Goal: Task Accomplishment & Management: Manage account settings

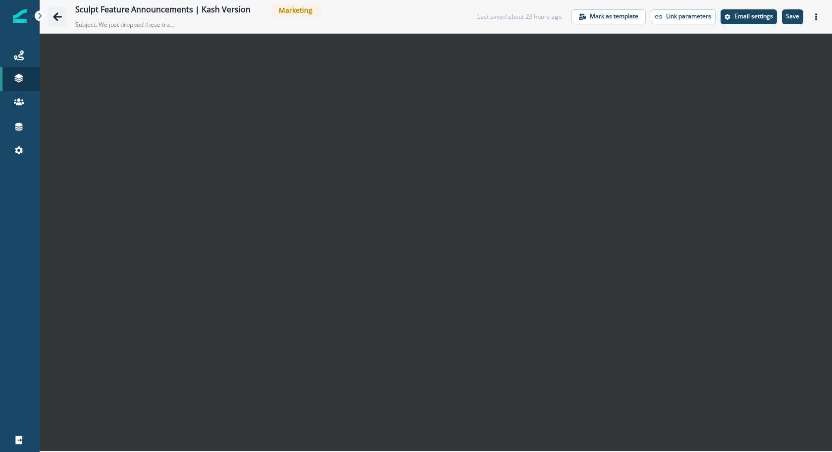
click at [63, 15] on button "Go back" at bounding box center [58, 17] width 20 height 20
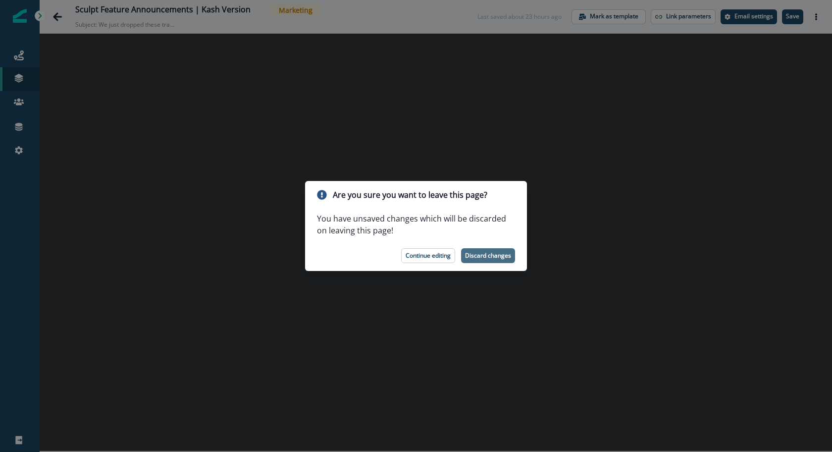
click at [485, 256] on p "Discard changes" at bounding box center [488, 255] width 46 height 7
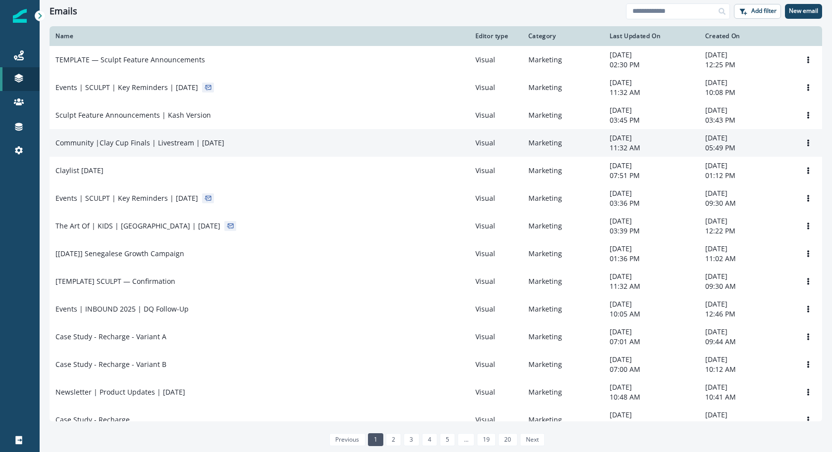
click at [271, 144] on div "Community |Clay Cup Finals | Livestream | [DATE]" at bounding box center [259, 143] width 408 height 10
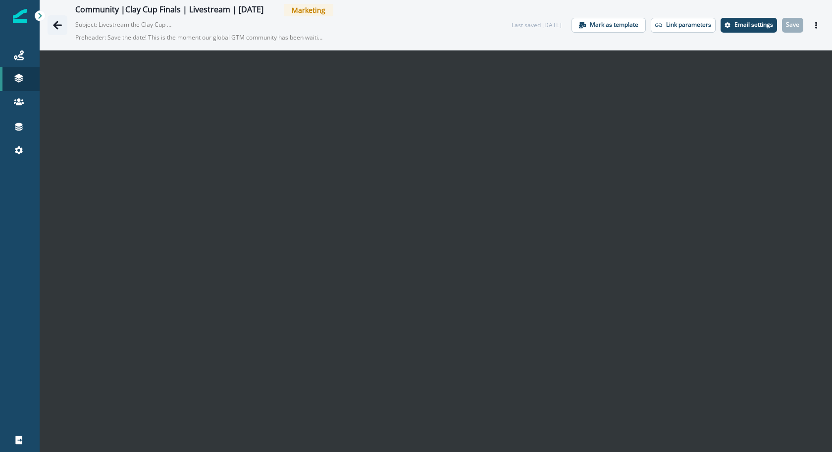
click at [60, 31] on button "Go back" at bounding box center [58, 25] width 20 height 20
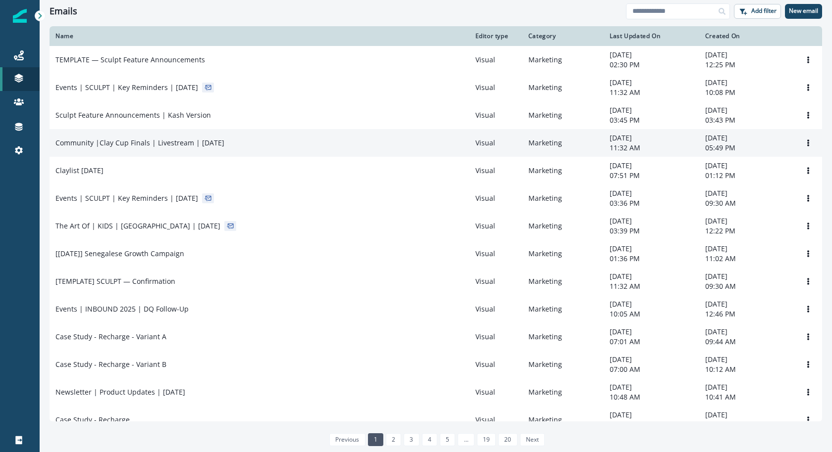
click at [234, 155] on td "Community |Clay Cup Finals | Livestream | Sep 2025" at bounding box center [260, 143] width 420 height 28
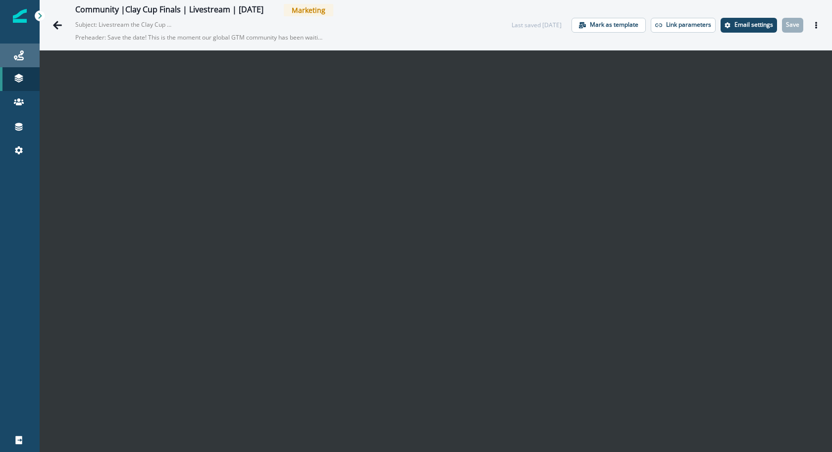
click at [20, 65] on link "Journeys" at bounding box center [20, 56] width 40 height 24
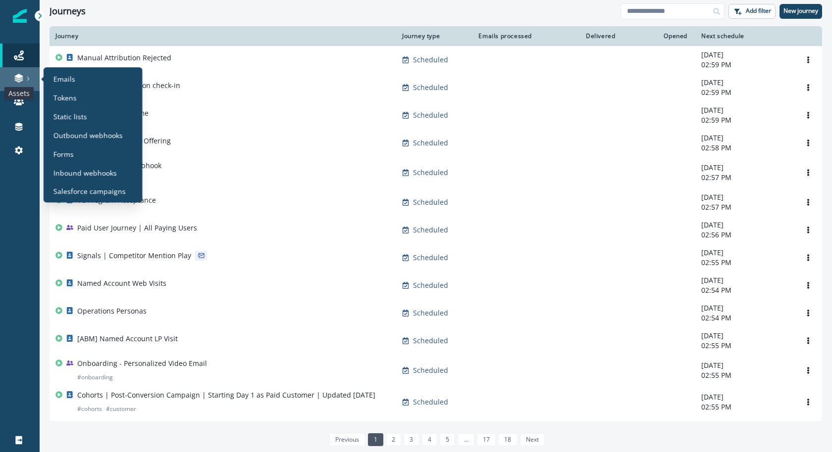
click at [20, 80] on icon at bounding box center [19, 78] width 10 height 10
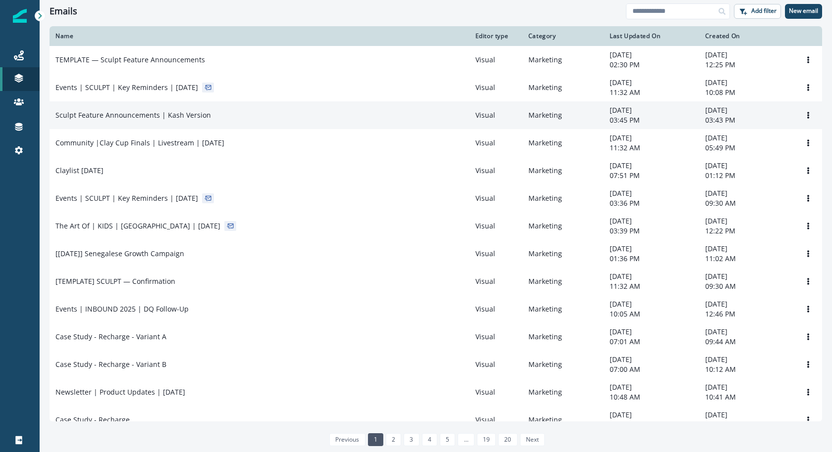
click at [288, 113] on div "Sculpt Feature Announcements | Kash Version" at bounding box center [259, 115] width 408 height 10
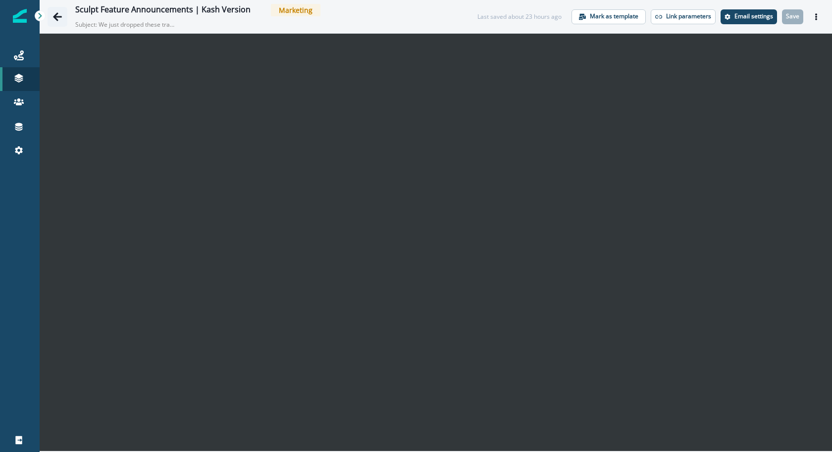
click at [54, 16] on icon "Go back" at bounding box center [57, 16] width 9 height 8
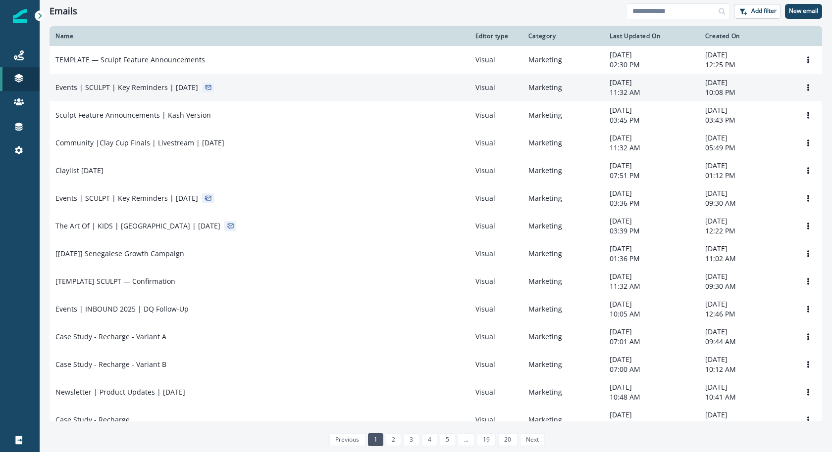
click at [356, 98] on td "Events | SCULPT | Key Reminders | Sep 15" at bounding box center [260, 88] width 420 height 28
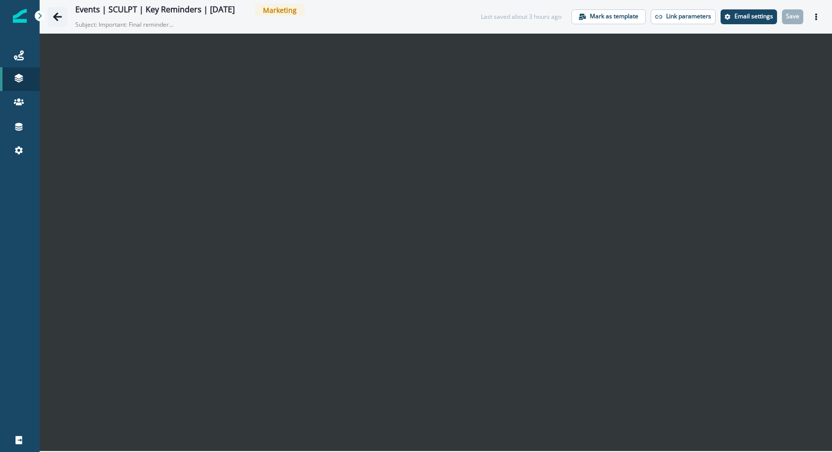
click at [55, 19] on icon "Go back" at bounding box center [57, 17] width 10 height 10
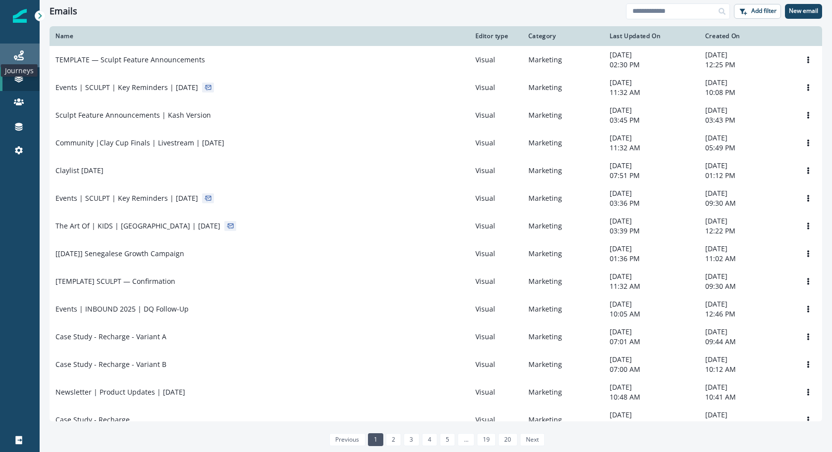
click at [15, 58] on icon at bounding box center [19, 55] width 10 height 10
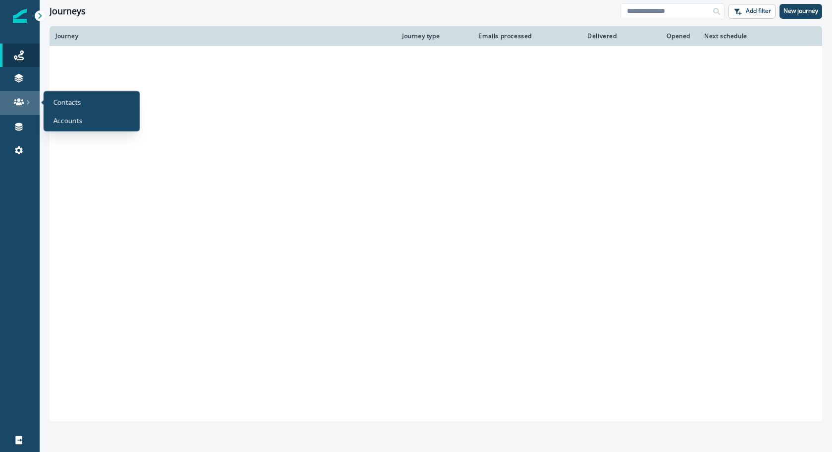
click at [20, 108] on link at bounding box center [20, 103] width 40 height 24
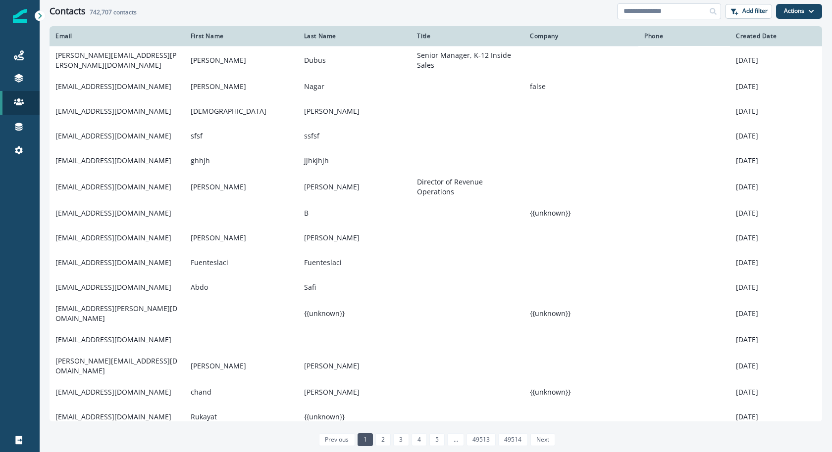
click at [634, 13] on input at bounding box center [669, 11] width 104 height 16
paste input "**********"
type input "**********"
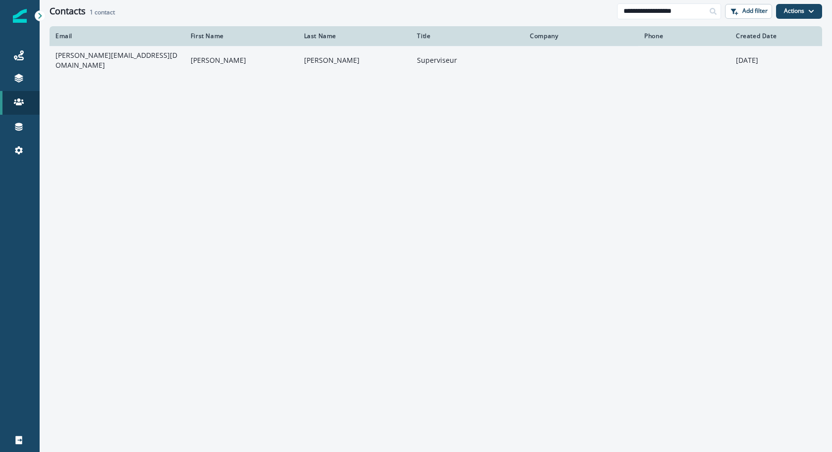
click at [475, 62] on p "Superviseur" at bounding box center [467, 60] width 101 height 10
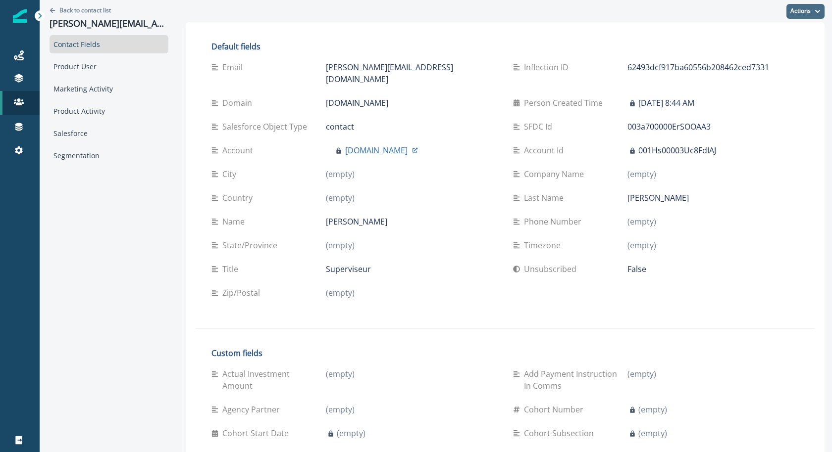
click at [802, 14] on button "Actions" at bounding box center [805, 11] width 38 height 15
click at [776, 36] on button "Edit" at bounding box center [769, 36] width 110 height 18
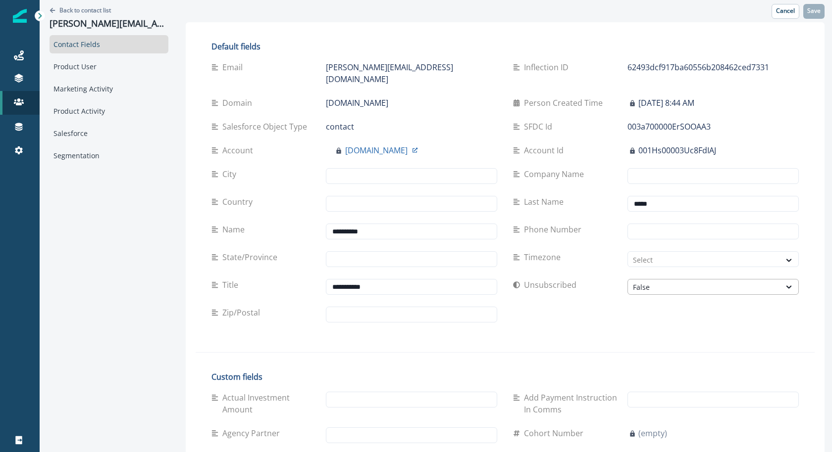
click at [633, 282] on div "False" at bounding box center [704, 287] width 143 height 10
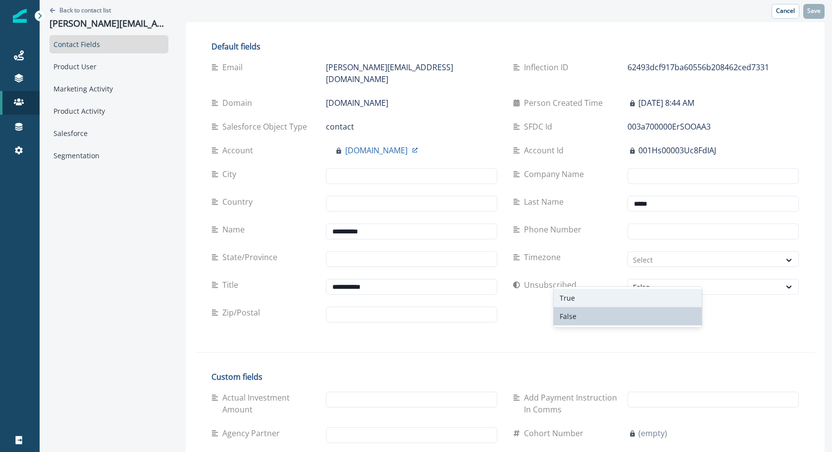
click at [573, 294] on div "True" at bounding box center [627, 298] width 148 height 18
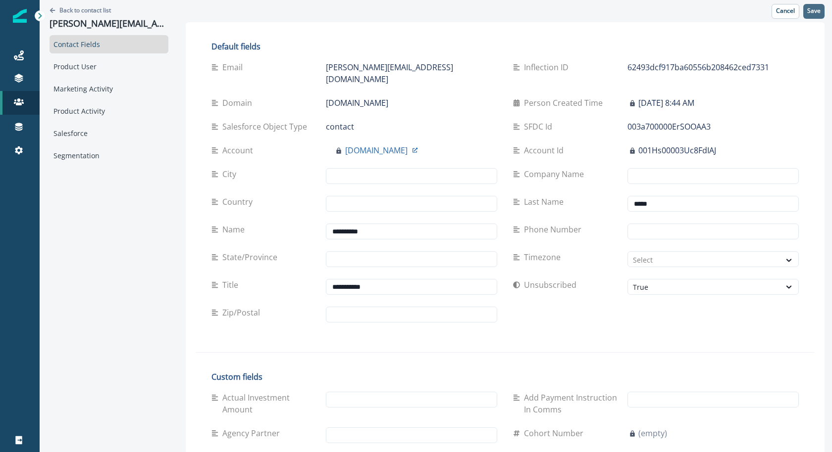
click at [821, 8] on button "Save" at bounding box center [813, 11] width 21 height 15
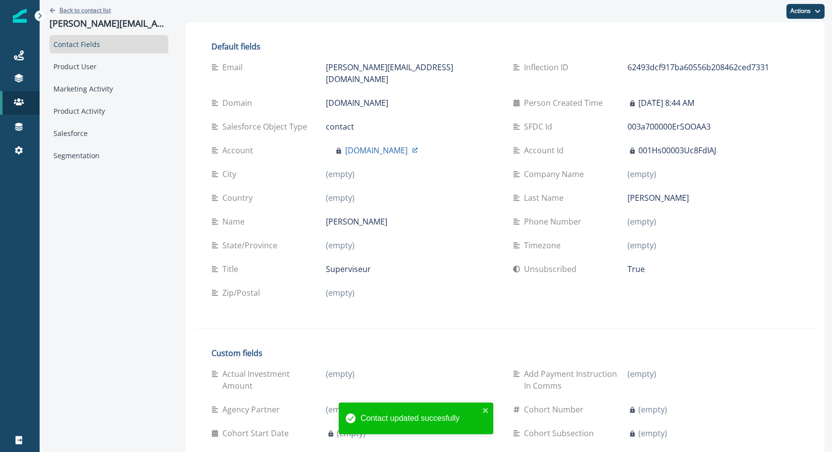
click at [55, 10] on button "Back to contact list" at bounding box center [80, 10] width 61 height 8
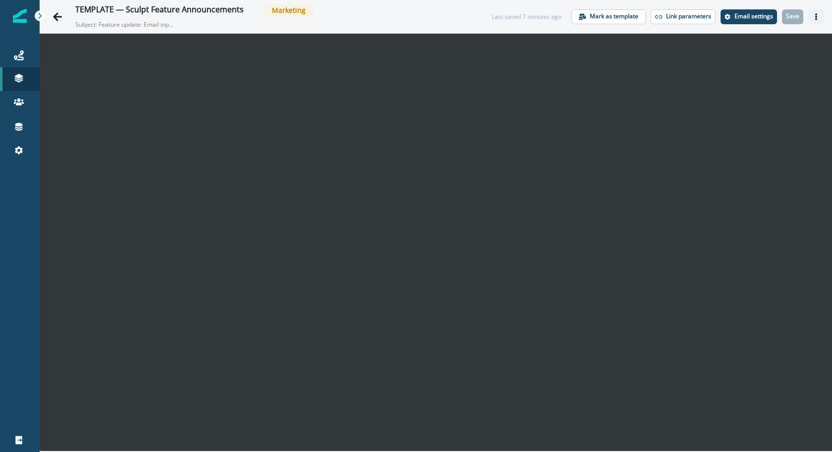
click at [818, 21] on button "Actions" at bounding box center [816, 16] width 16 height 15
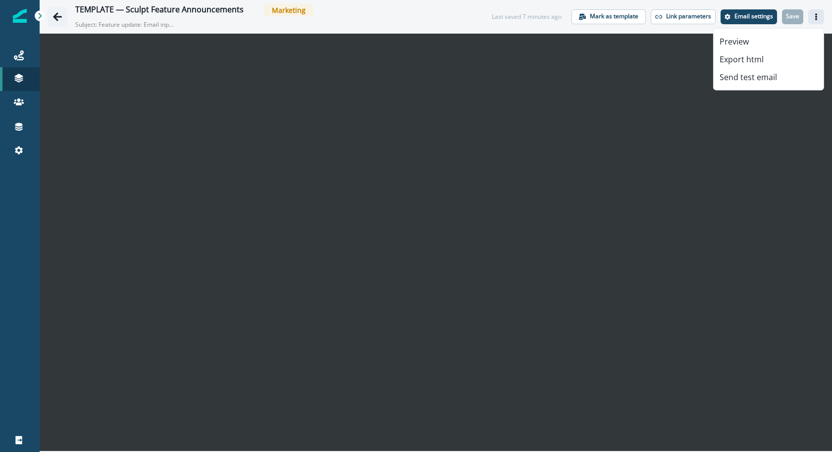
click at [54, 14] on icon "Go back" at bounding box center [57, 17] width 10 height 10
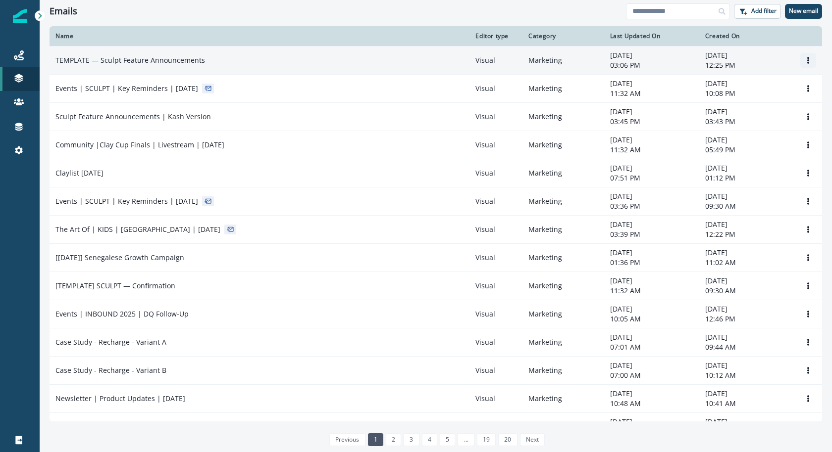
click at [805, 59] on icon "Options" at bounding box center [807, 60] width 7 height 7
click at [782, 85] on button "Clone" at bounding box center [760, 84] width 110 height 16
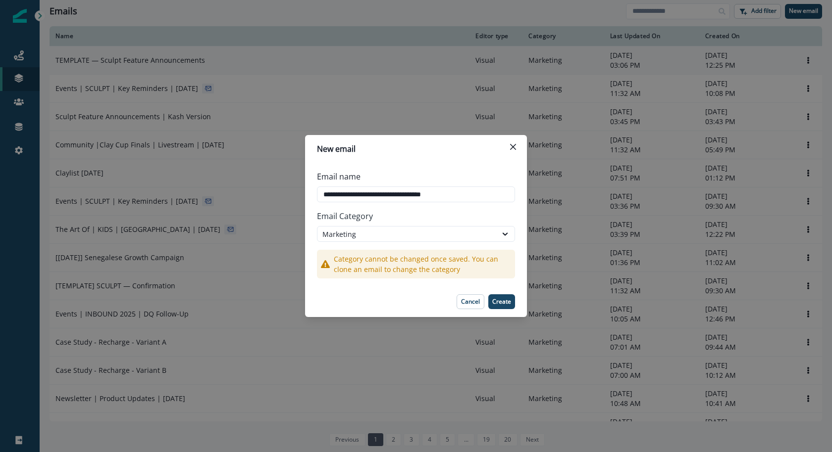
drag, startPoint x: 367, startPoint y: 197, endPoint x: 301, endPoint y: 196, distance: 66.8
click at [301, 196] on div "**********" at bounding box center [416, 226] width 832 height 452
click at [477, 192] on input "**********" at bounding box center [416, 195] width 198 height 16
type input "**********"
click at [502, 305] on p "Create" at bounding box center [501, 302] width 19 height 7
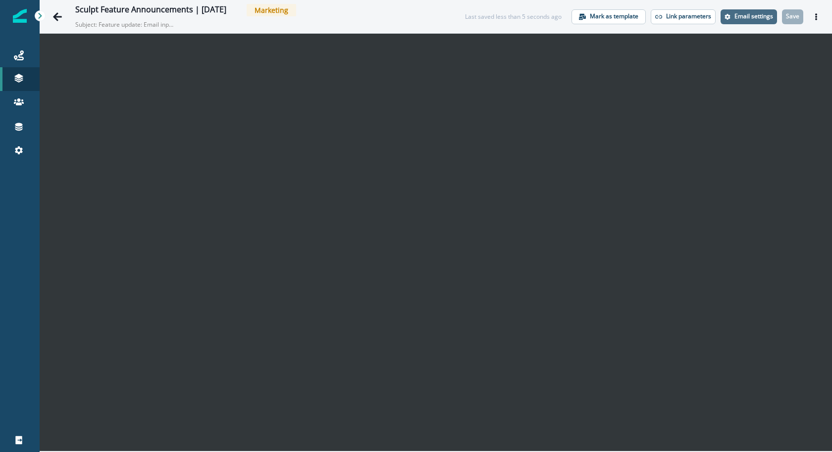
click at [759, 16] on p "Email settings" at bounding box center [753, 16] width 39 height 7
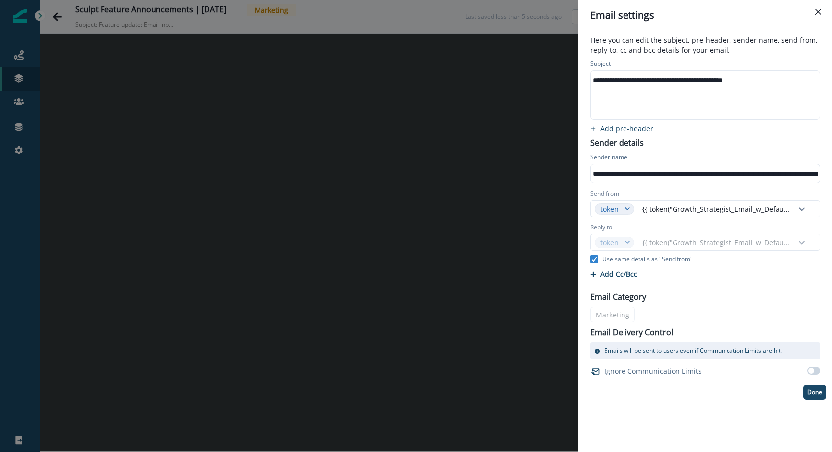
click at [720, 91] on div "**********" at bounding box center [705, 95] width 228 height 49
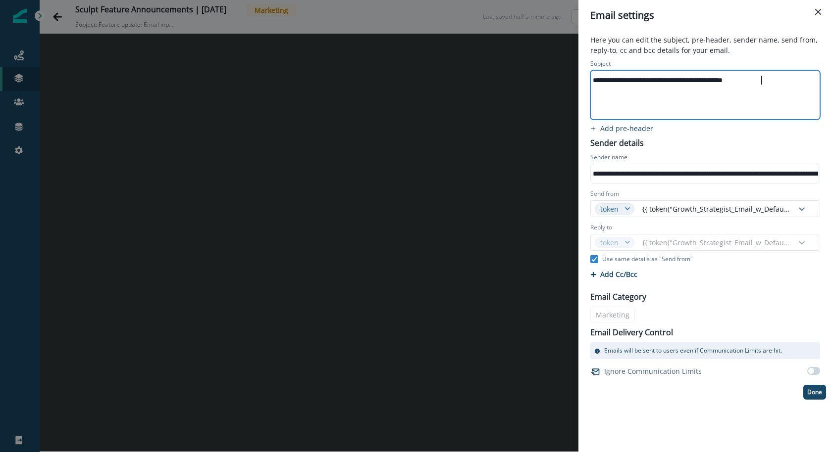
click at [666, 79] on div "**********" at bounding box center [705, 80] width 228 height 15
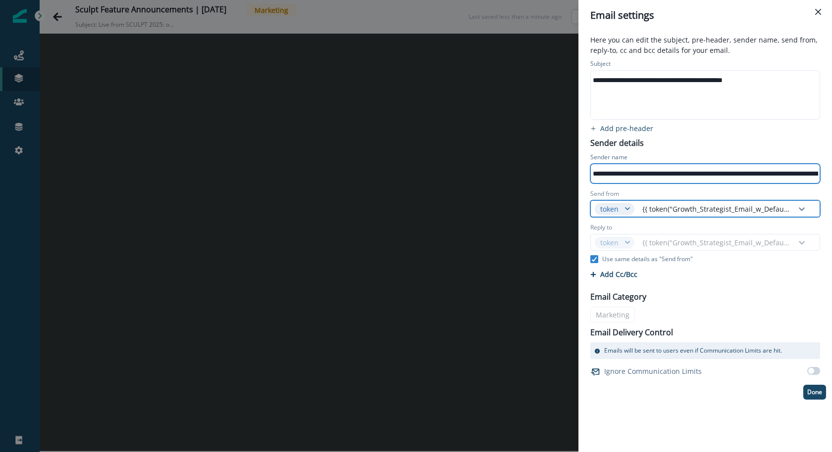
click at [732, 215] on div "{{ token("Growth_Strategist_Email_w_Default") }}" at bounding box center [715, 209] width 157 height 16
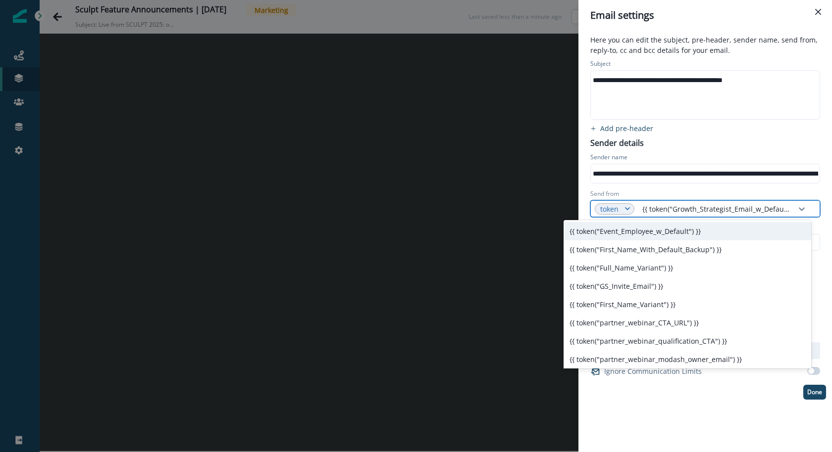
click at [620, 208] on div "token" at bounding box center [610, 209] width 30 height 10
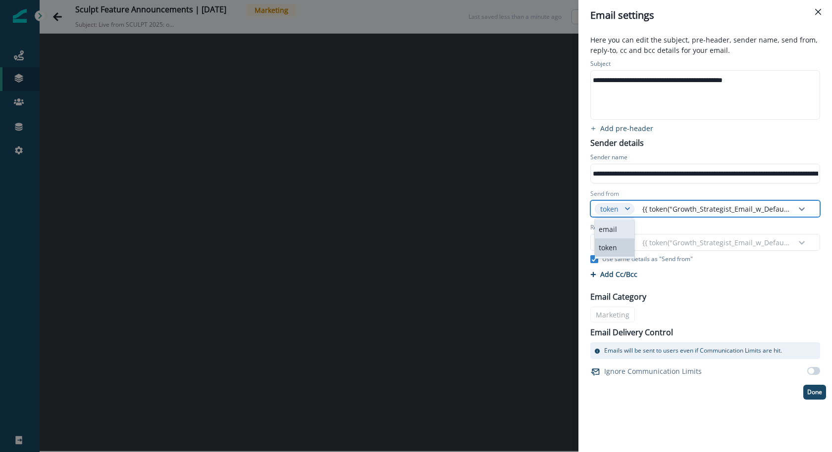
click at [616, 227] on p "email" at bounding box center [615, 229] width 40 height 18
click at [650, 208] on input "Send from" at bounding box center [692, 209] width 108 height 16
type input "*"
type input "**"
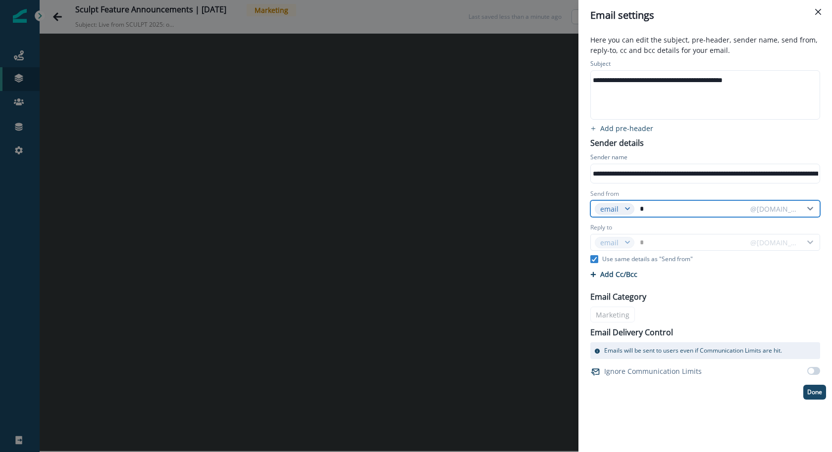
type input "**"
type input "***"
type input "****"
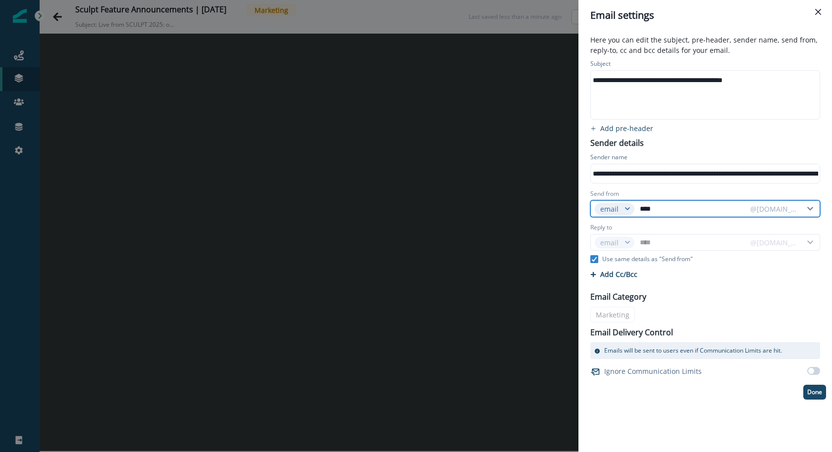
type input "*****"
type input "******"
type input "*******"
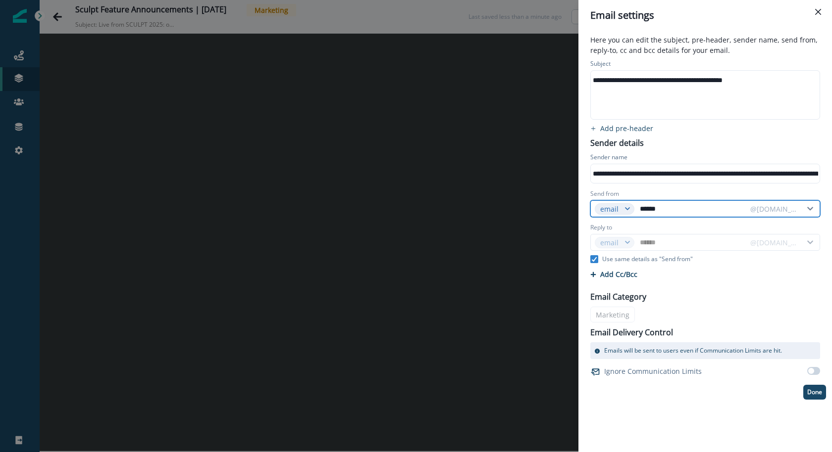
type input "*******"
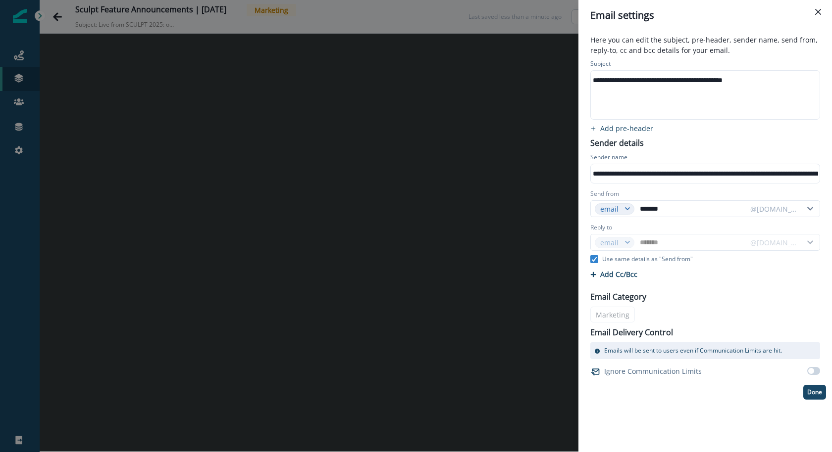
click at [624, 240] on div "email" at bounding box center [615, 243] width 48 height 16
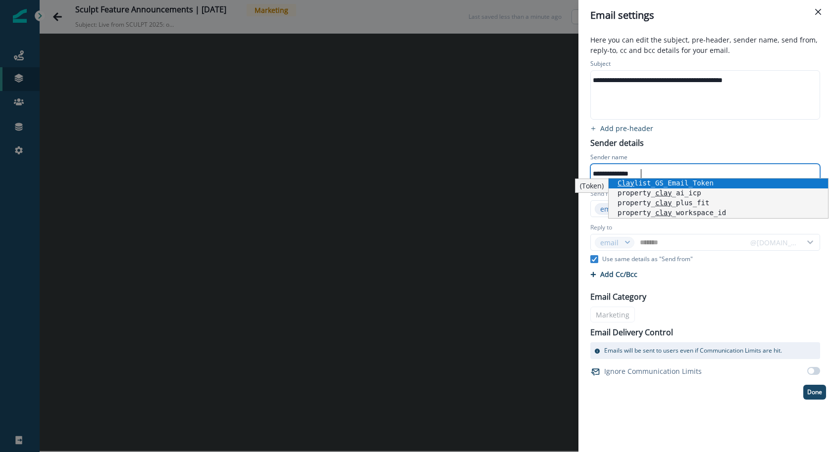
click at [739, 122] on div "**********" at bounding box center [705, 228] width 242 height 343
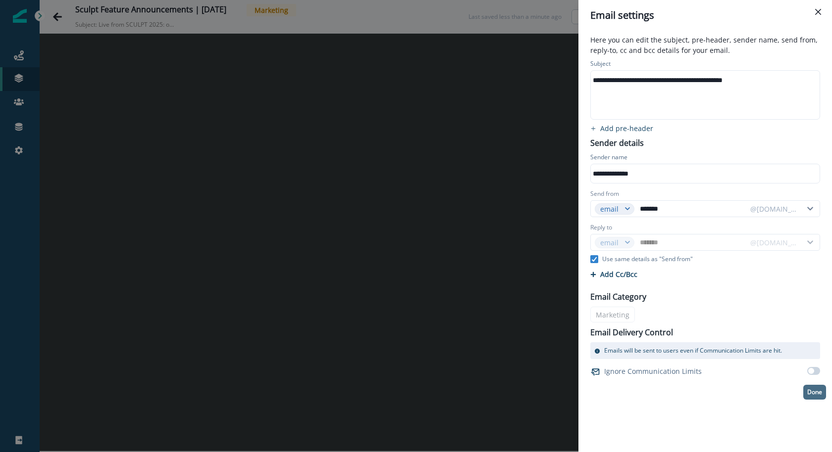
click at [810, 395] on button "Done" at bounding box center [814, 392] width 23 height 15
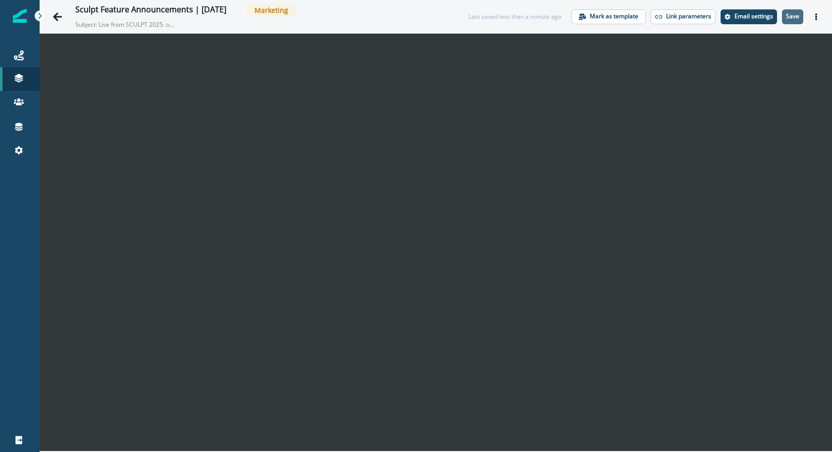
click at [798, 16] on p "Save" at bounding box center [792, 16] width 13 height 7
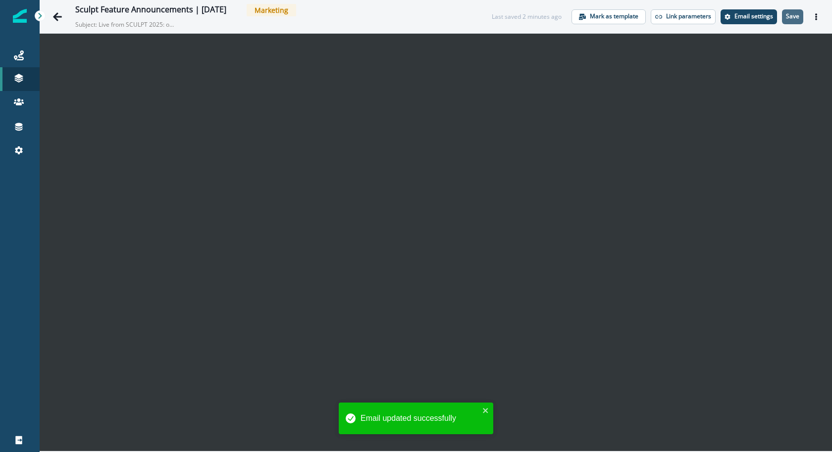
click at [793, 20] on button "Save" at bounding box center [792, 16] width 21 height 15
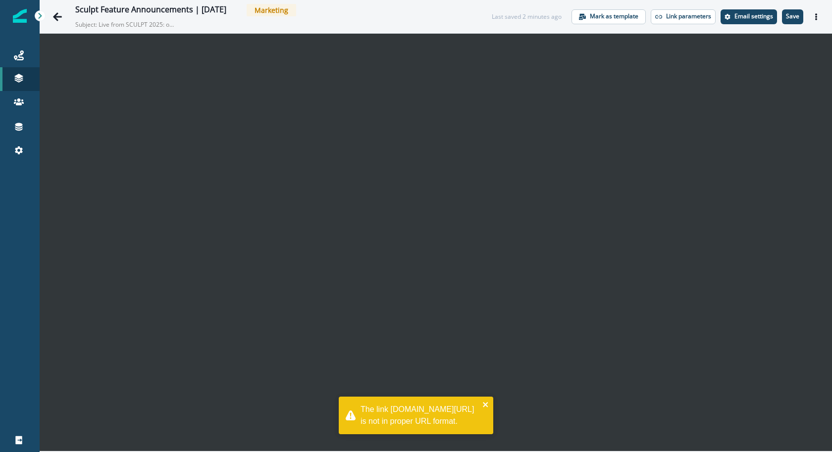
click at [485, 406] on icon "close" at bounding box center [485, 404] width 5 height 5
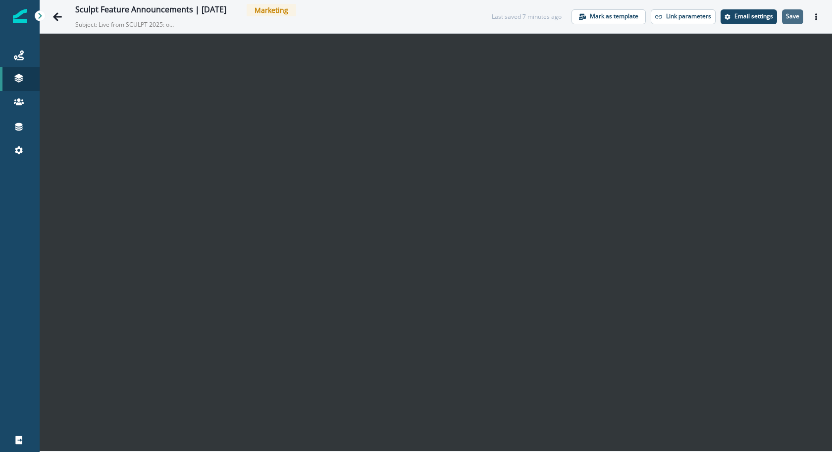
click at [800, 15] on button "Save" at bounding box center [792, 16] width 21 height 15
click at [801, 24] on div "Last saved 7 minutes ago Mark as template Link parameters Email settings Save P…" at bounding box center [658, 16] width 332 height 15
click at [799, 21] on button "Save" at bounding box center [792, 16] width 21 height 15
click at [51, 17] on button "Go back" at bounding box center [58, 17] width 20 height 20
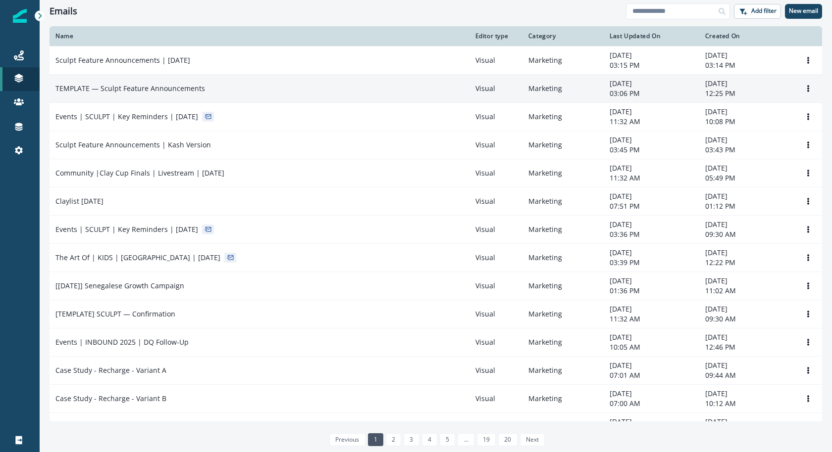
click at [190, 86] on p "TEMPLATE — Sculpt Feature Announcements" at bounding box center [130, 89] width 150 height 10
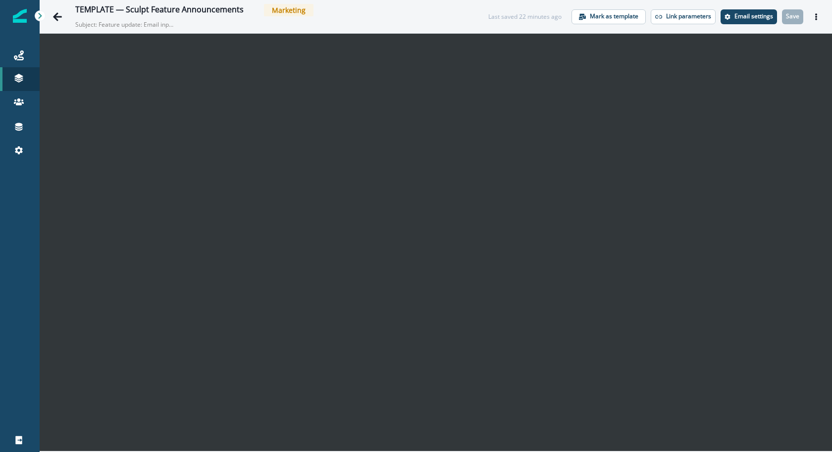
click at [45, 12] on div "TEMPLATE — Sculpt Feature Announcements Marketing Subject: Feature update: Emai…" at bounding box center [436, 16] width 792 height 33
click at [59, 17] on icon "Go back" at bounding box center [57, 16] width 9 height 8
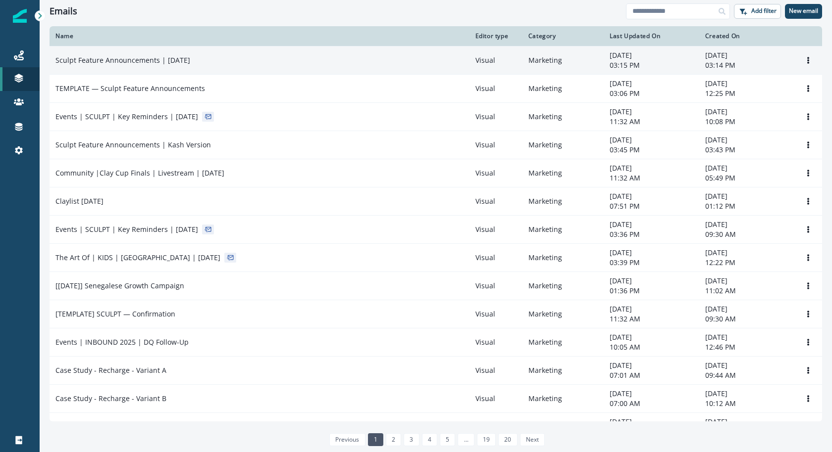
click at [223, 65] on td "Sculpt Feature Announcements | [DATE]" at bounding box center [260, 60] width 420 height 28
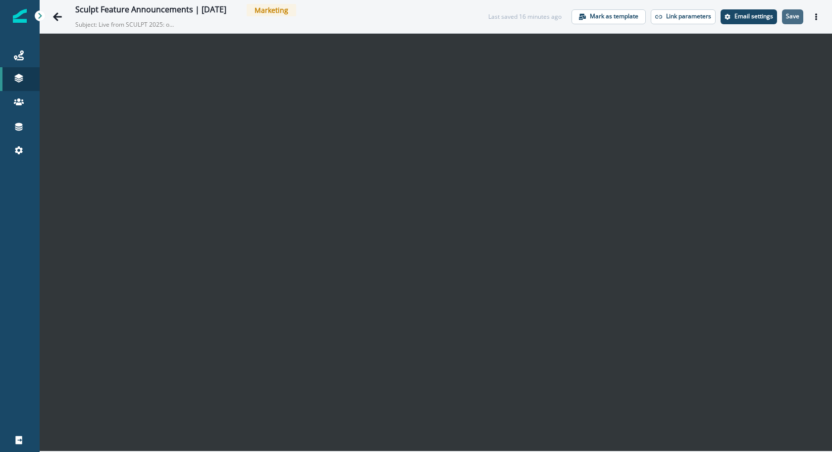
click at [796, 16] on p "Save" at bounding box center [792, 16] width 13 height 7
click at [787, 13] on p "Save" at bounding box center [792, 16] width 13 height 7
click at [791, 18] on p "Save" at bounding box center [792, 16] width 13 height 7
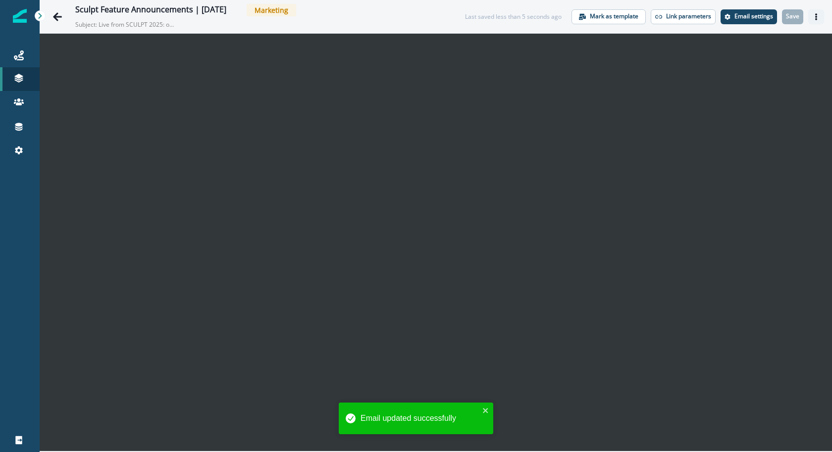
click at [815, 18] on icon "Actions" at bounding box center [816, 16] width 2 height 7
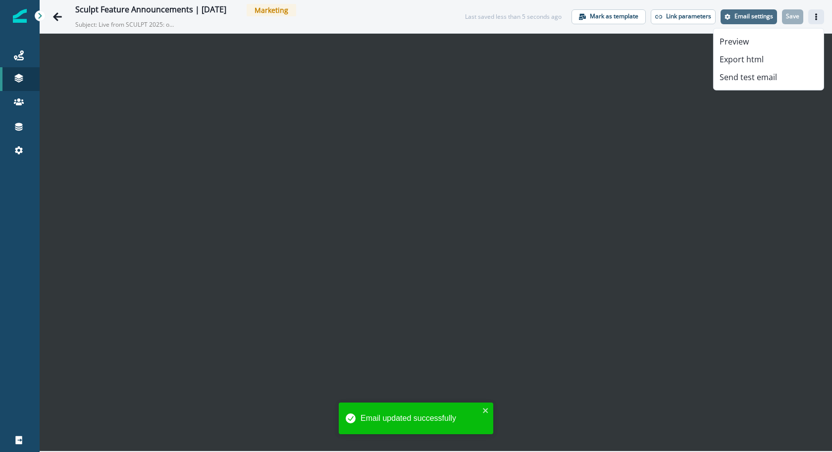
click at [749, 13] on p "Email settings" at bounding box center [753, 16] width 39 height 7
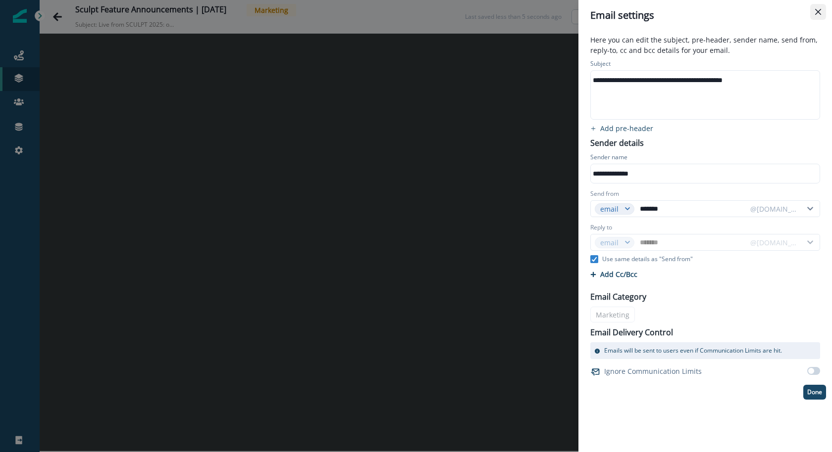
click at [814, 16] on button "Close" at bounding box center [818, 12] width 16 height 16
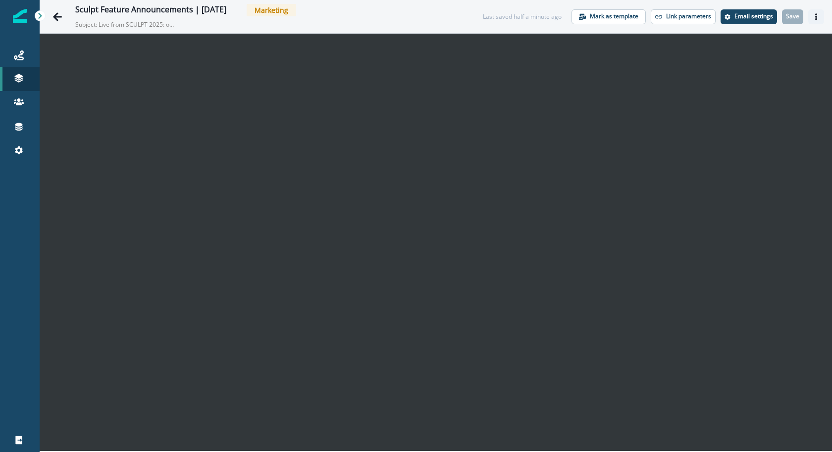
click at [814, 10] on button "Actions" at bounding box center [816, 16] width 16 height 15
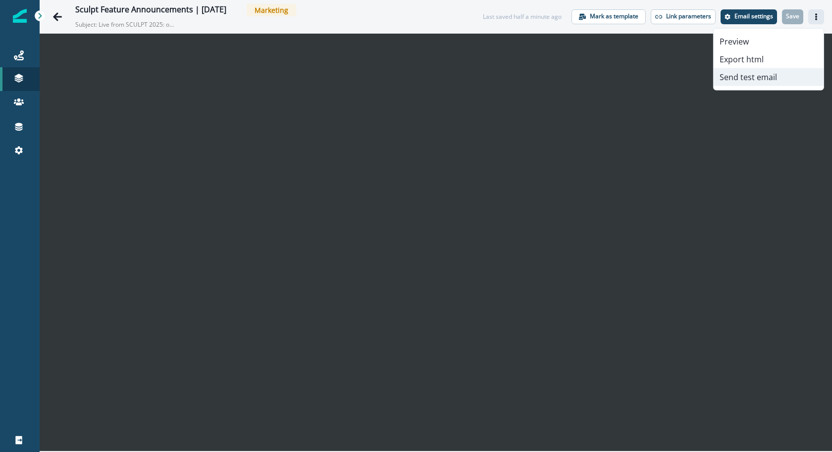
click at [766, 81] on button "Send test email" at bounding box center [768, 77] width 110 height 18
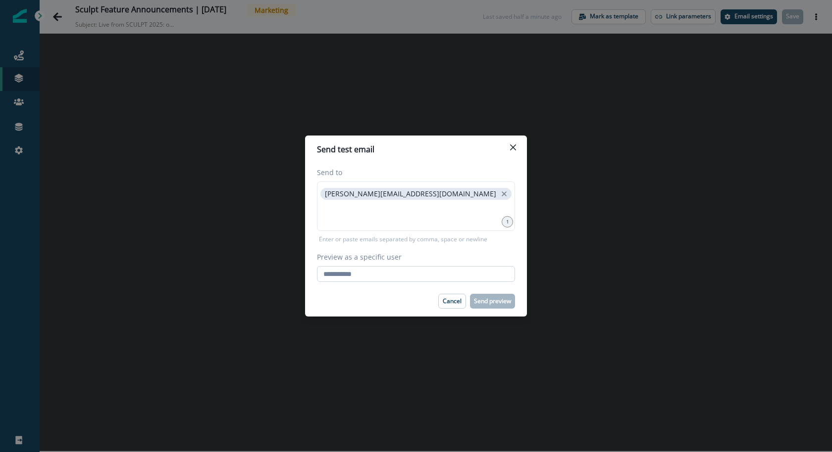
click at [389, 273] on input "Preview as a specific user" at bounding box center [416, 274] width 198 height 16
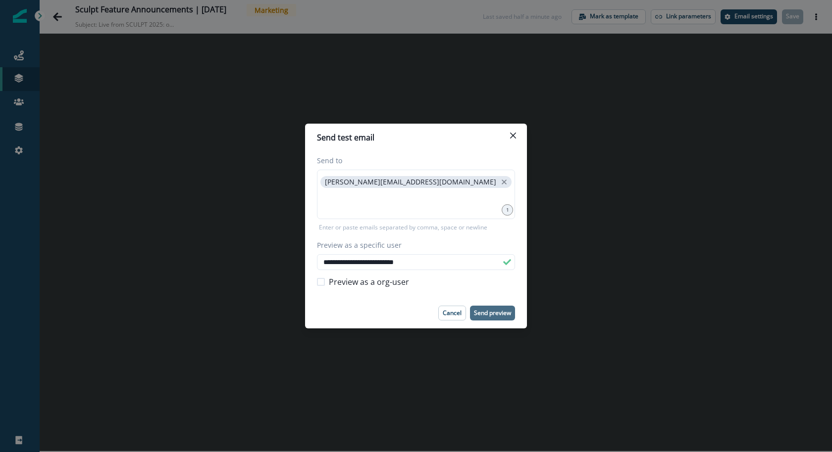
type input "**********"
click at [490, 312] on p "Send preview" at bounding box center [492, 313] width 37 height 7
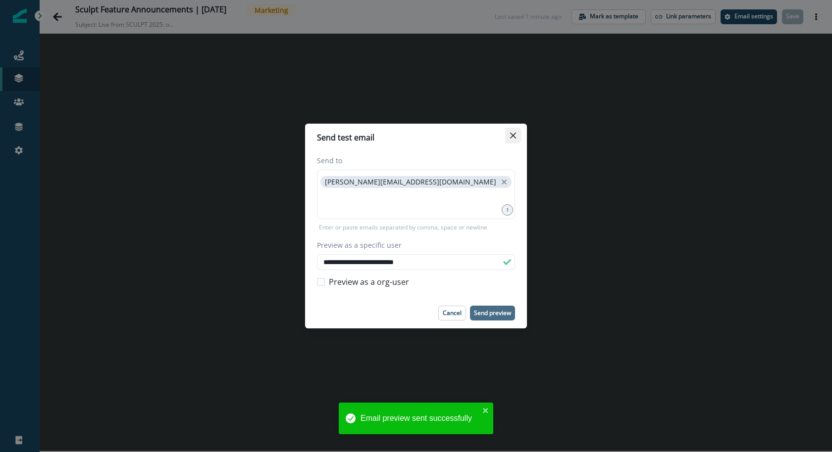
click at [520, 140] on button "Close" at bounding box center [513, 136] width 16 height 16
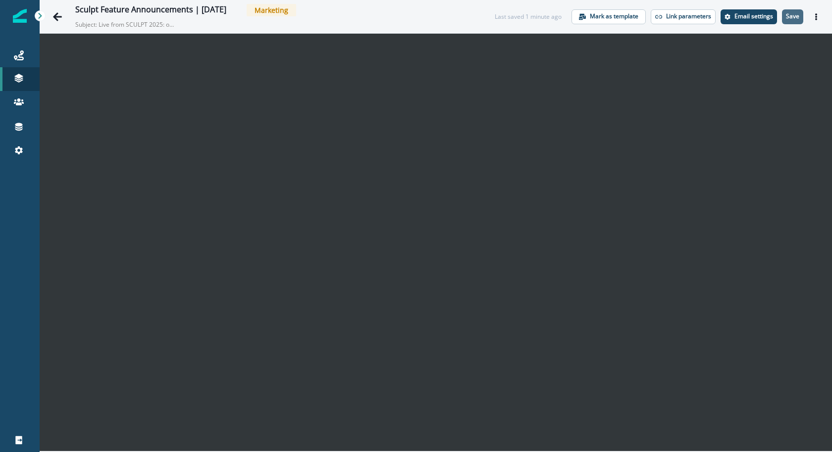
click at [794, 18] on p "Save" at bounding box center [792, 16] width 13 height 7
click at [795, 14] on p "Save" at bounding box center [792, 16] width 13 height 7
click at [789, 19] on p "Save" at bounding box center [792, 16] width 13 height 7
click at [799, 15] on p "Save" at bounding box center [792, 16] width 13 height 7
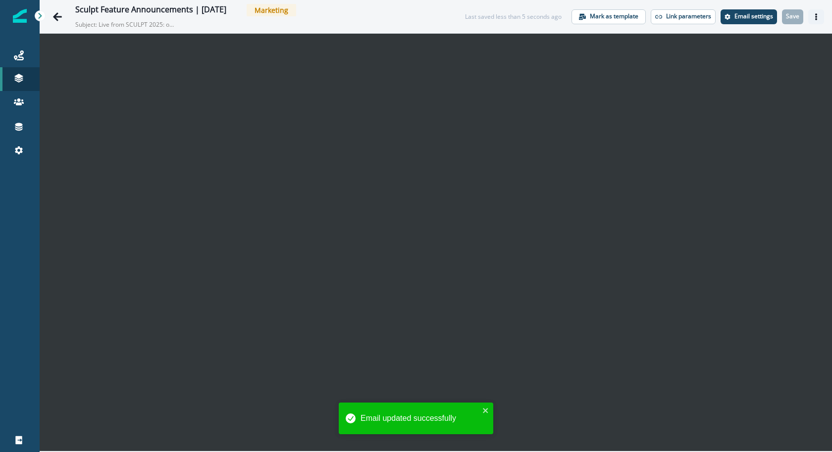
click at [812, 13] on icon "Actions" at bounding box center [815, 16] width 7 height 7
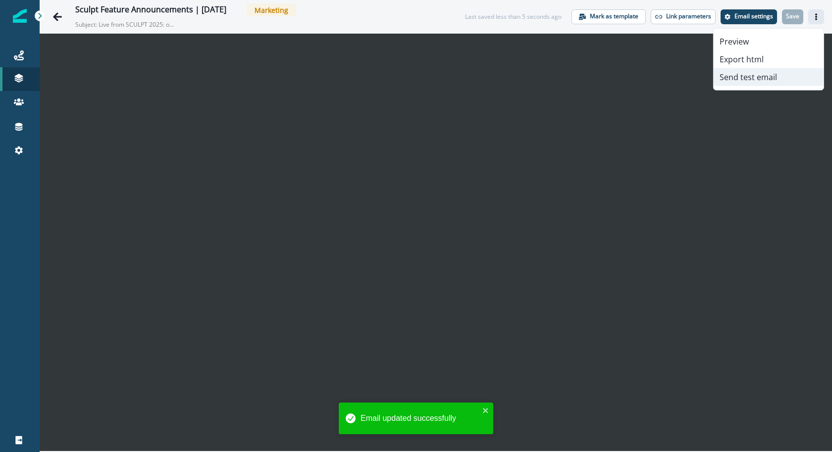
click at [772, 76] on button "Send test email" at bounding box center [768, 77] width 110 height 18
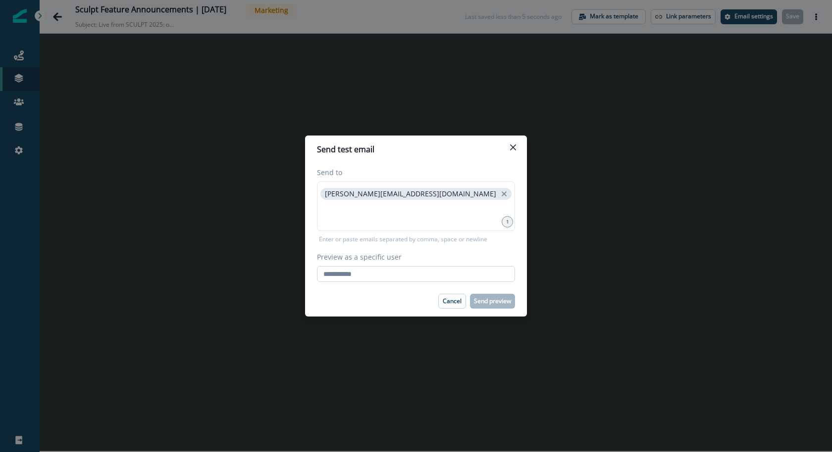
click at [373, 274] on input "Preview as a specific user" at bounding box center [416, 274] width 198 height 16
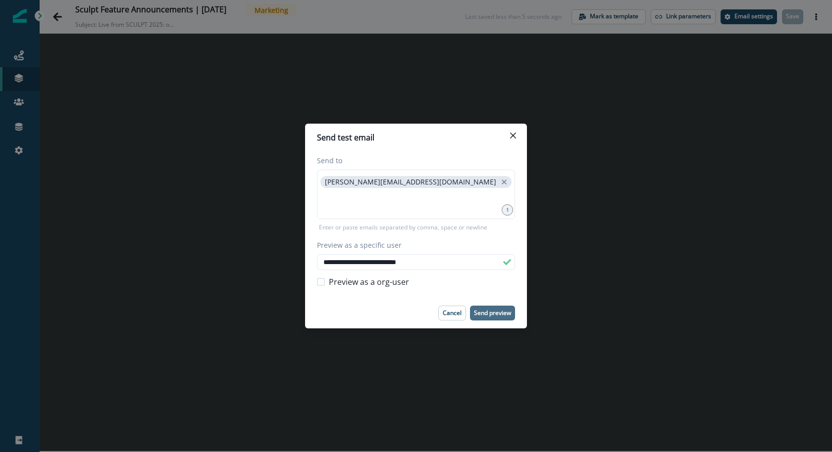
type input "**********"
click at [487, 312] on p "Send preview" at bounding box center [492, 313] width 37 height 7
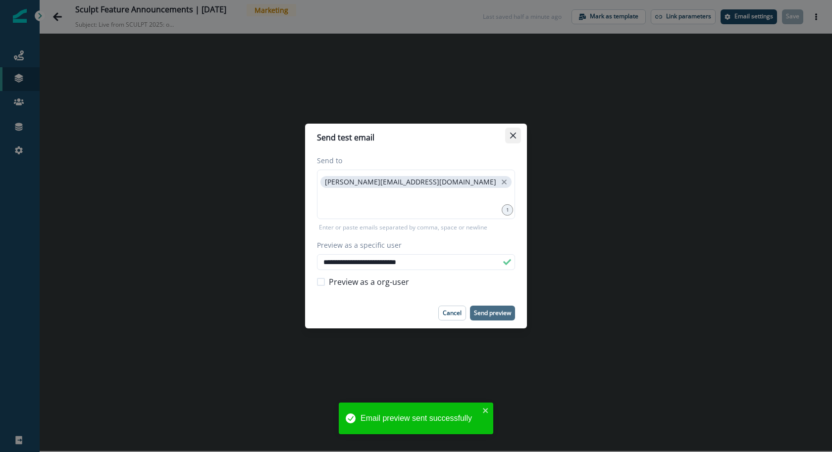
click at [519, 131] on button "Close" at bounding box center [513, 136] width 16 height 16
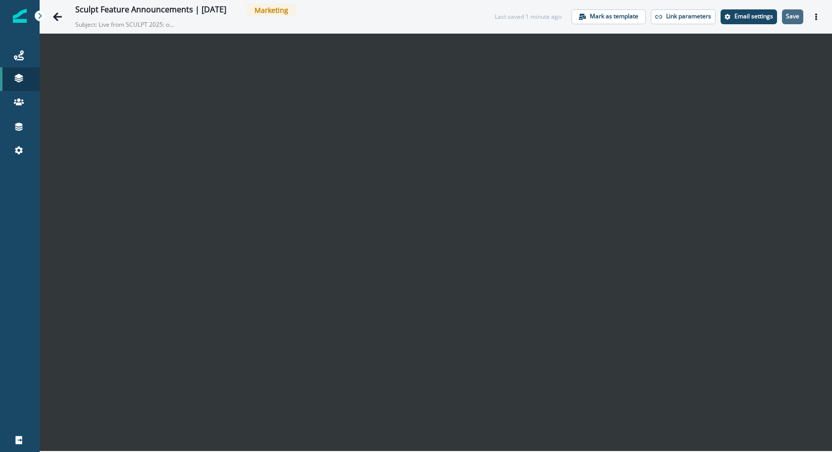
click at [791, 16] on p "Save" at bounding box center [792, 16] width 13 height 7
click at [60, 19] on icon "Go back" at bounding box center [57, 17] width 10 height 10
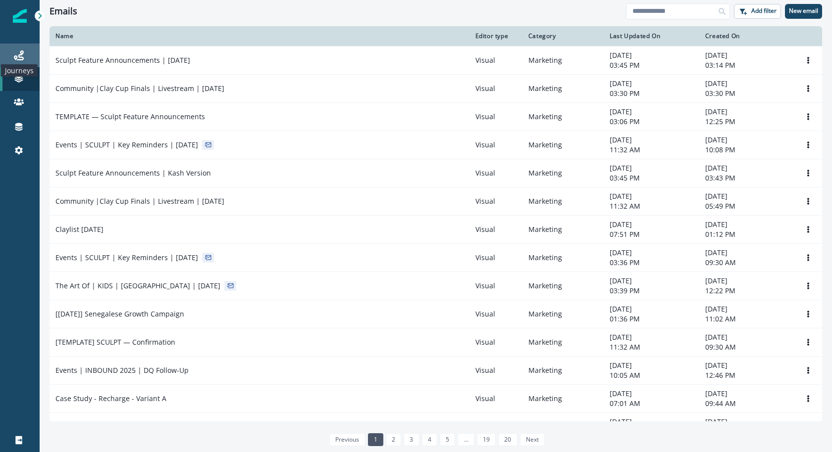
click at [15, 59] on icon at bounding box center [19, 55] width 10 height 10
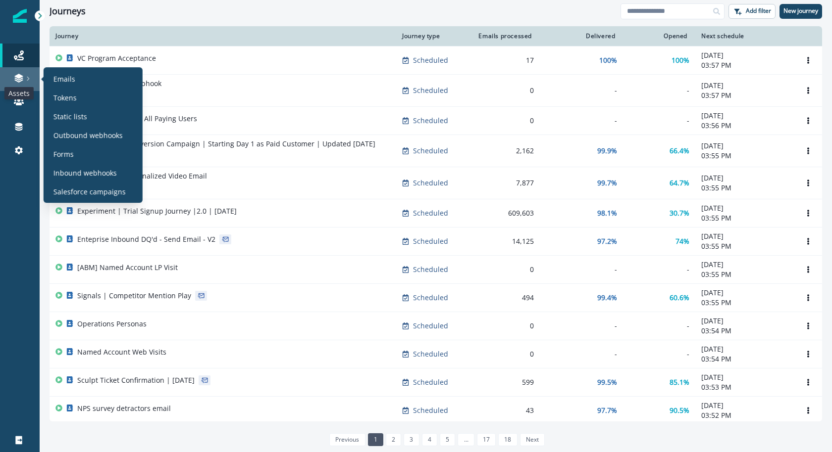
click at [18, 78] on icon at bounding box center [18, 76] width 8 height 5
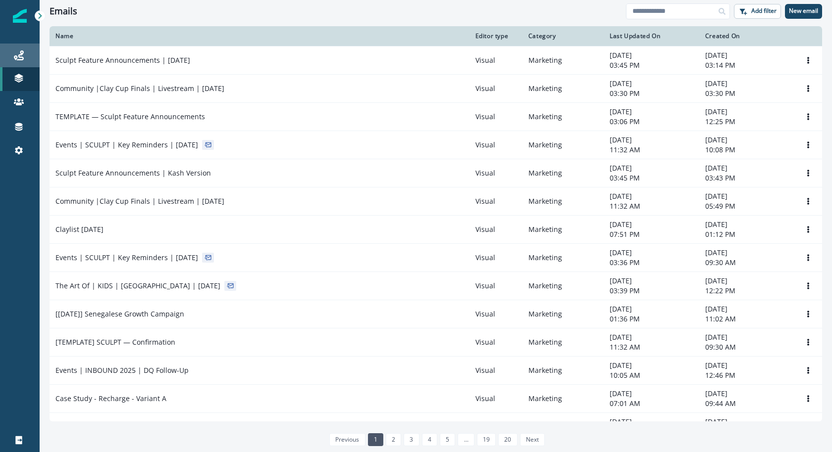
click at [31, 45] on link "Journeys" at bounding box center [20, 56] width 40 height 24
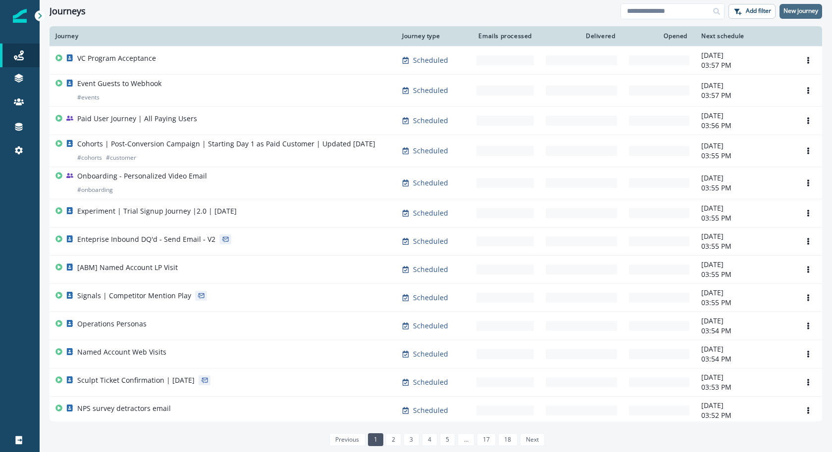
click at [820, 14] on button "New journey" at bounding box center [800, 11] width 43 height 15
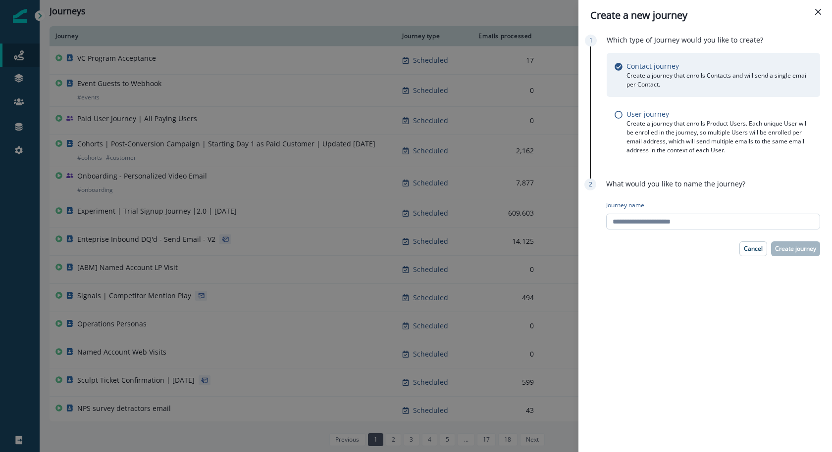
click at [717, 225] on input "Journey name" at bounding box center [713, 222] width 214 height 16
type input "*"
type input "**********"
click at [804, 250] on p "Create journey" at bounding box center [795, 249] width 41 height 7
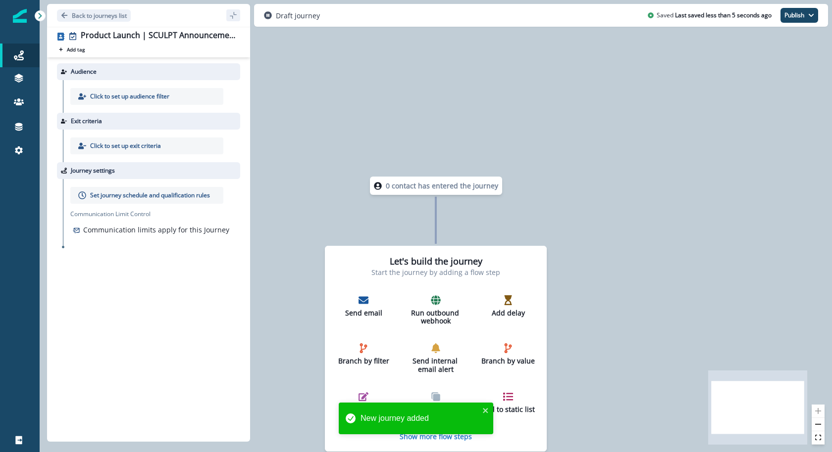
click at [130, 97] on p "Click to set up audience filter" at bounding box center [129, 96] width 79 height 9
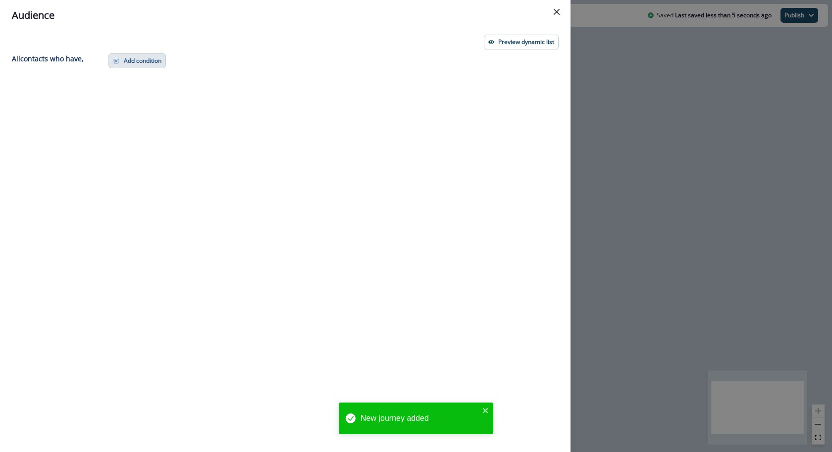
click at [120, 62] on button "Add condition" at bounding box center [136, 60] width 57 height 15
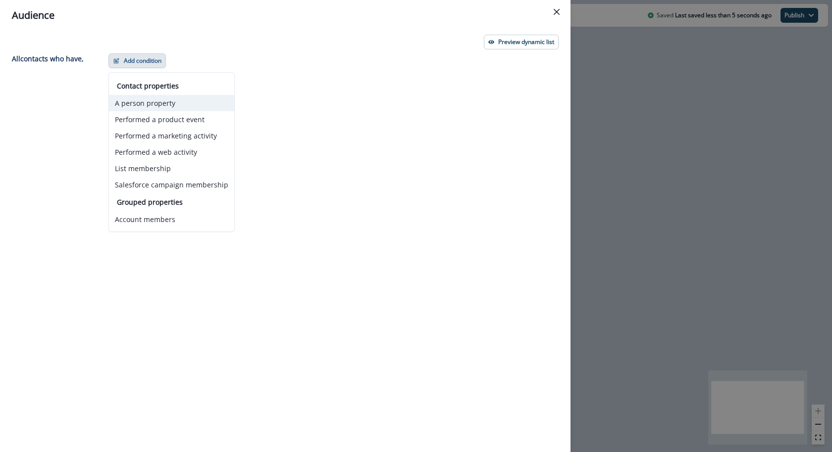
click at [177, 100] on button "A person property" at bounding box center [171, 103] width 125 height 16
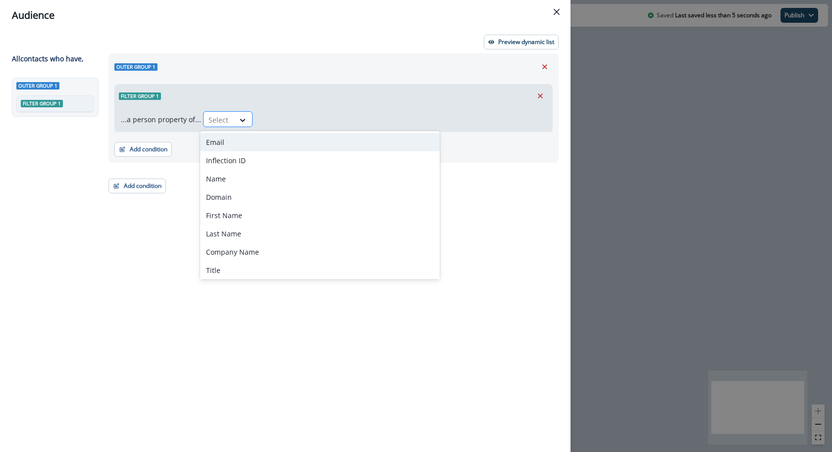
click at [209, 113] on div "Select" at bounding box center [218, 120] width 31 height 16
type input "****"
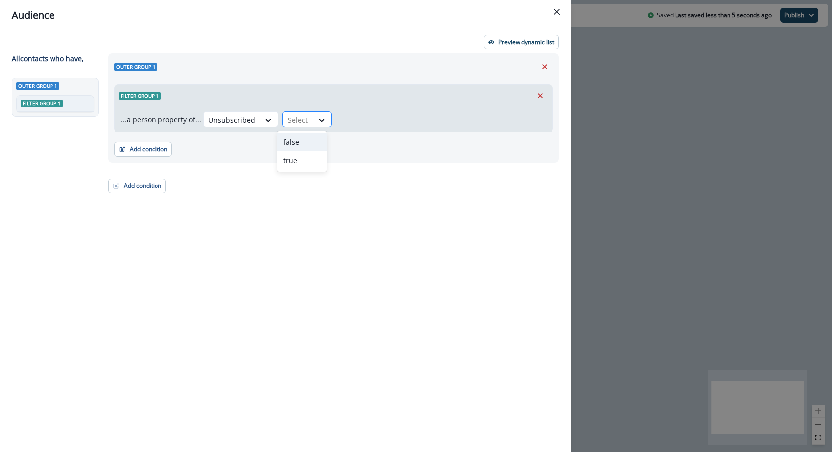
click at [288, 124] on div at bounding box center [298, 120] width 21 height 12
click at [289, 148] on div "false" at bounding box center [302, 142] width 50 height 18
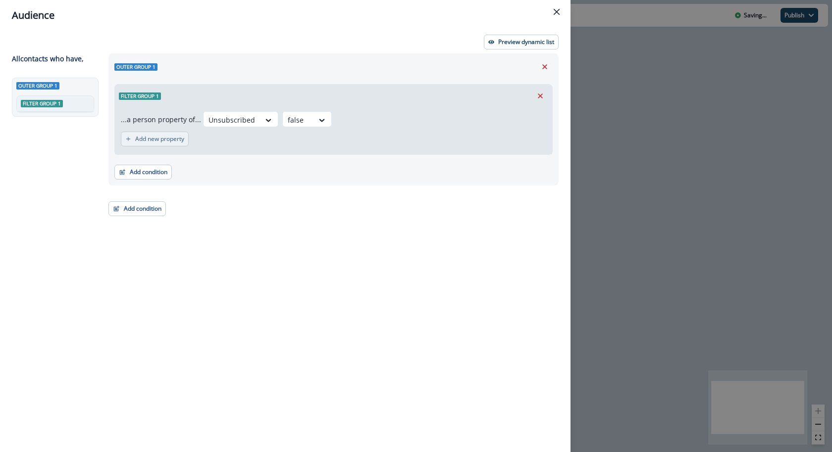
click at [156, 141] on p "Add new property" at bounding box center [159, 139] width 49 height 7
click at [173, 144] on div at bounding box center [174, 144] width 21 height 12
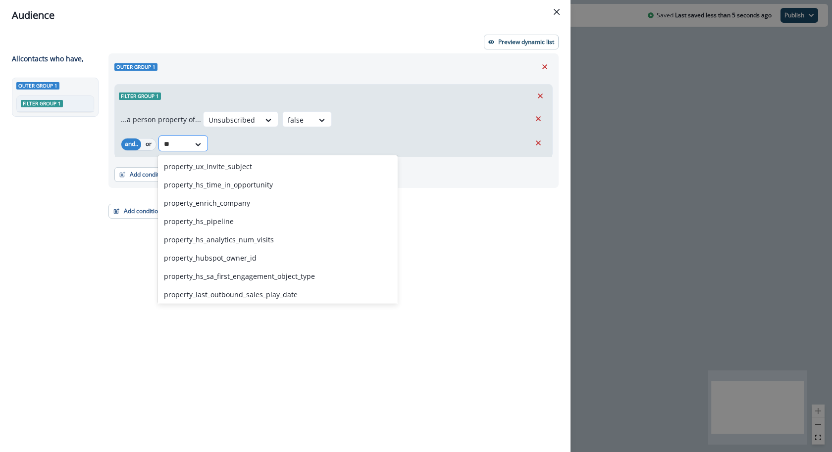
type input "*"
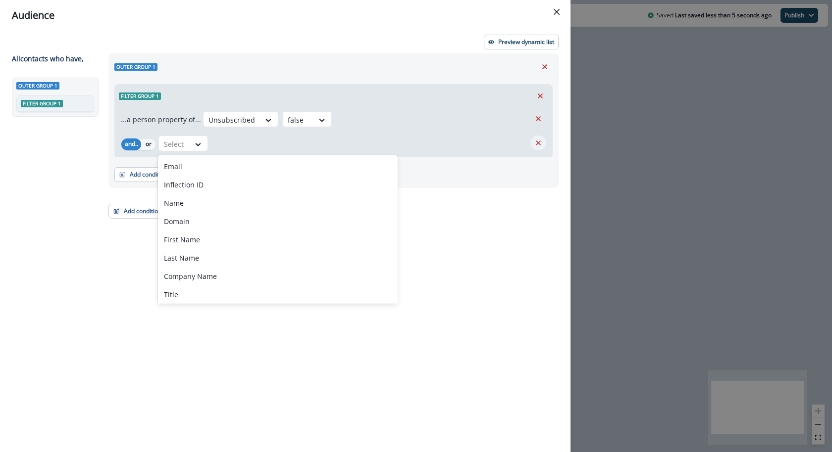
click at [542, 138] on button "Remove" at bounding box center [538, 143] width 16 height 15
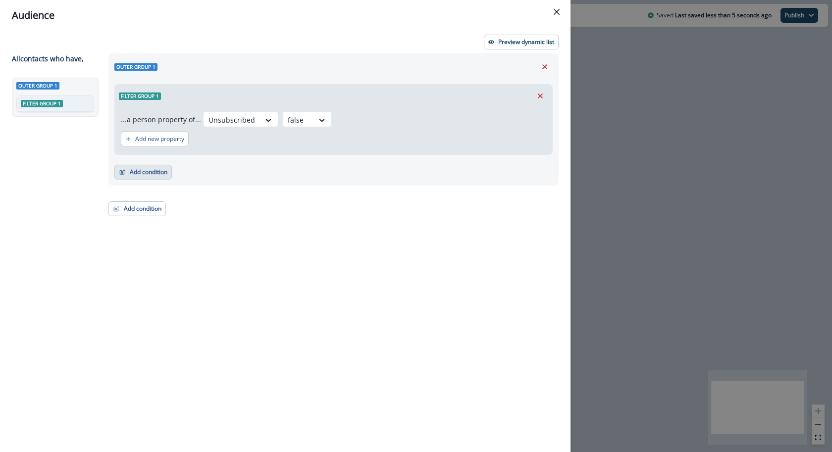
click at [158, 172] on button "Add condition" at bounding box center [142, 172] width 57 height 15
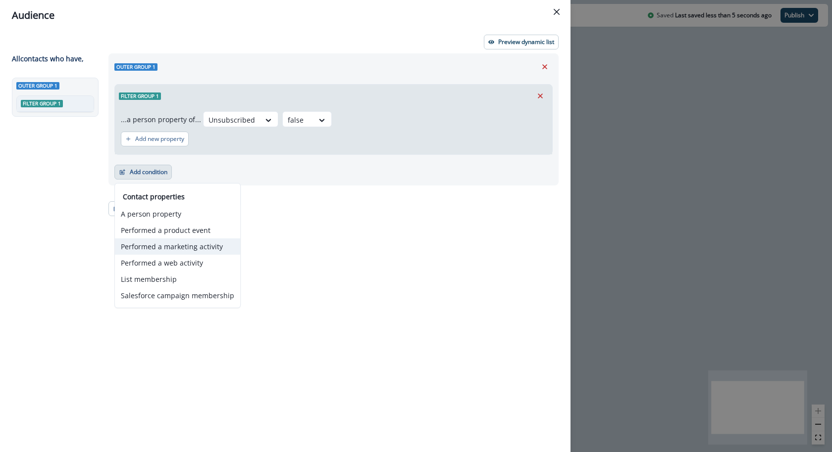
click at [188, 250] on button "Performed a marketing activity" at bounding box center [177, 247] width 125 height 16
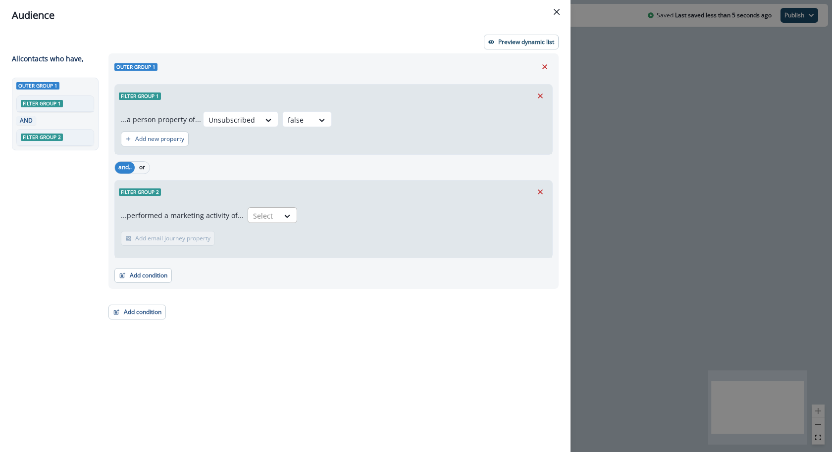
click at [251, 208] on div "Select" at bounding box center [263, 216] width 31 height 16
type input "*****"
click at [198, 240] on p "Add time frame" at bounding box center [219, 238] width 43 height 7
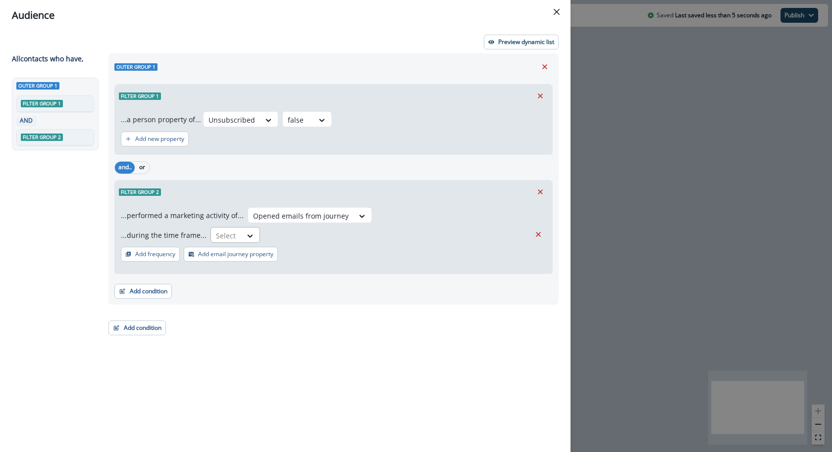
click at [223, 231] on div at bounding box center [226, 236] width 21 height 12
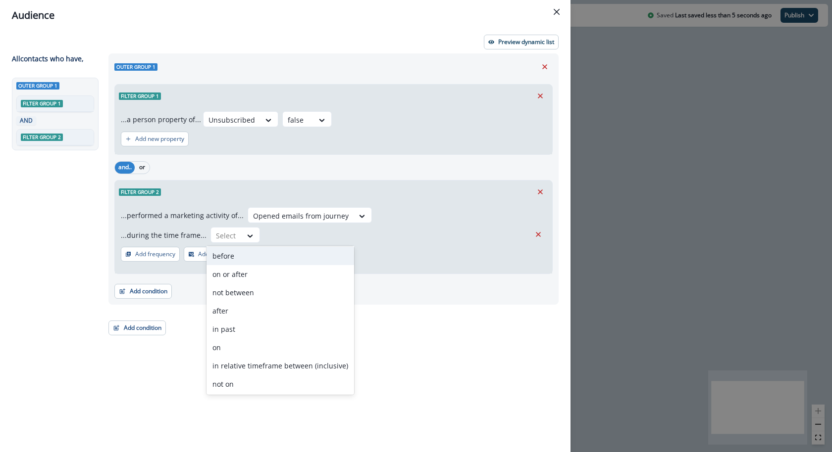
scroll to position [37, 0]
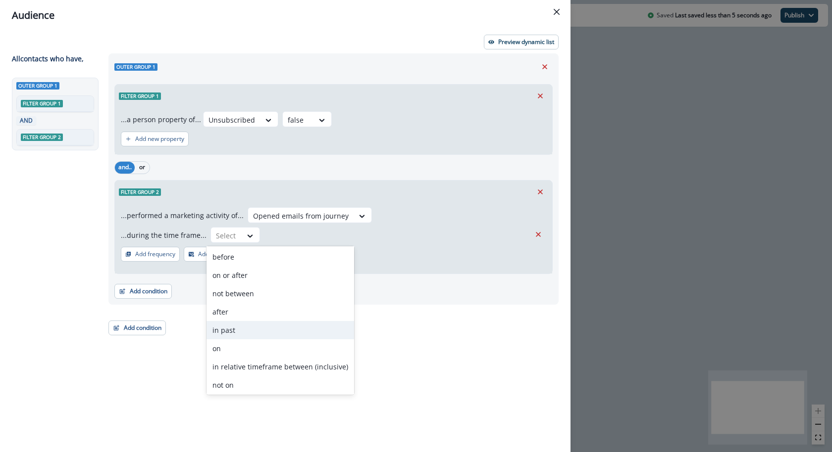
click at [226, 331] on div "in past" at bounding box center [280, 330] width 148 height 18
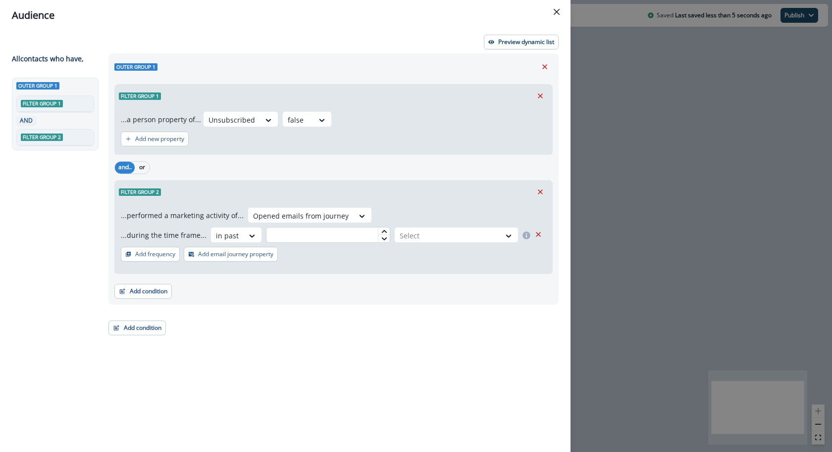
click at [286, 240] on input "text" at bounding box center [328, 235] width 124 height 16
type input "**"
click at [464, 232] on div at bounding box center [448, 236] width 96 height 12
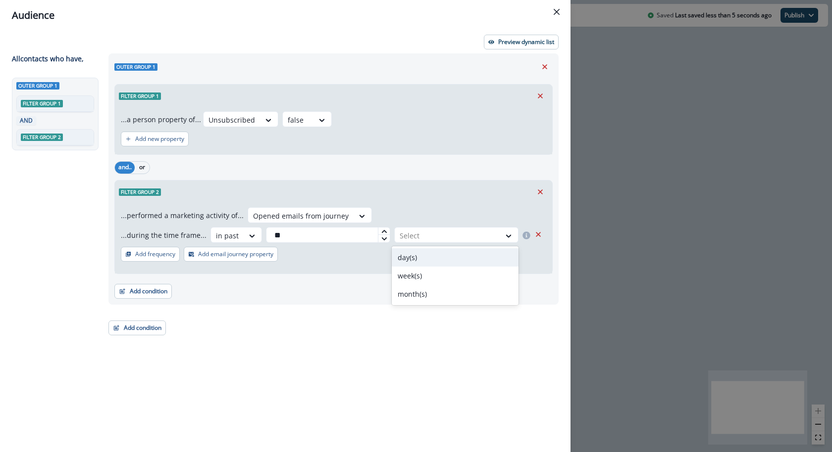
click at [449, 264] on div "day(s)" at bounding box center [455, 258] width 127 height 18
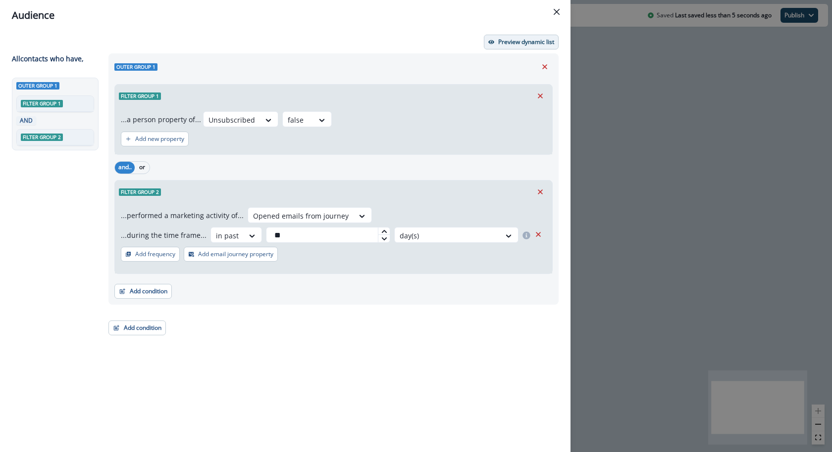
click at [538, 39] on p "Preview dynamic list" at bounding box center [526, 42] width 56 height 7
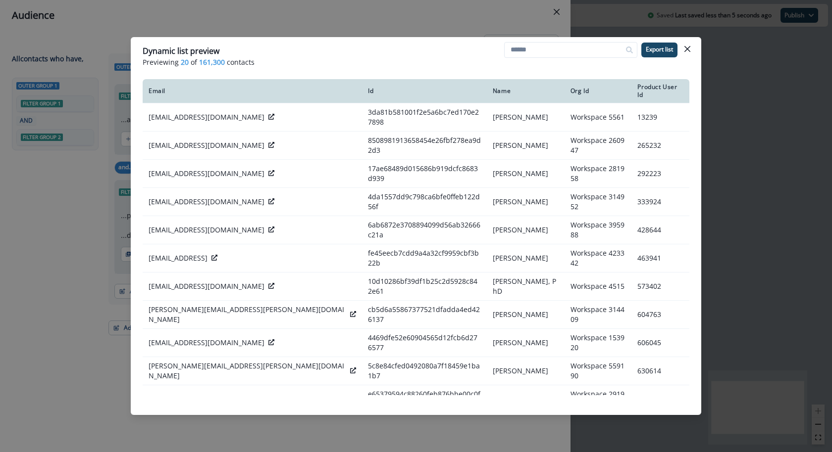
click at [491, 21] on div "Dynamic list preview Previewing 20 of 161,300 contacts Export list Email Id Nam…" at bounding box center [416, 226] width 832 height 452
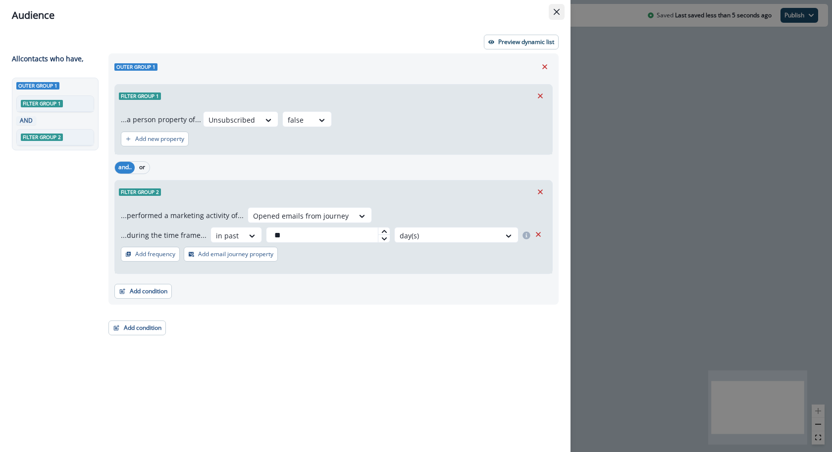
click at [552, 16] on button "Close" at bounding box center [557, 12] width 16 height 16
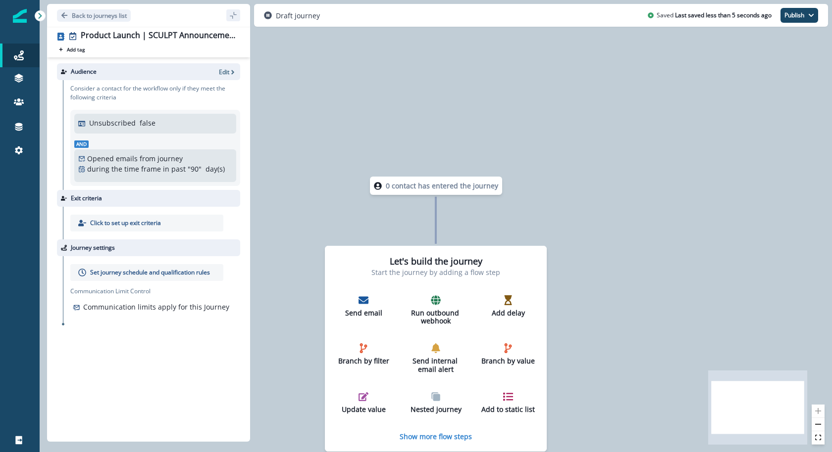
click at [224, 79] on div "Audience Edit" at bounding box center [148, 71] width 183 height 17
click at [224, 74] on p "Edit" at bounding box center [224, 72] width 10 height 8
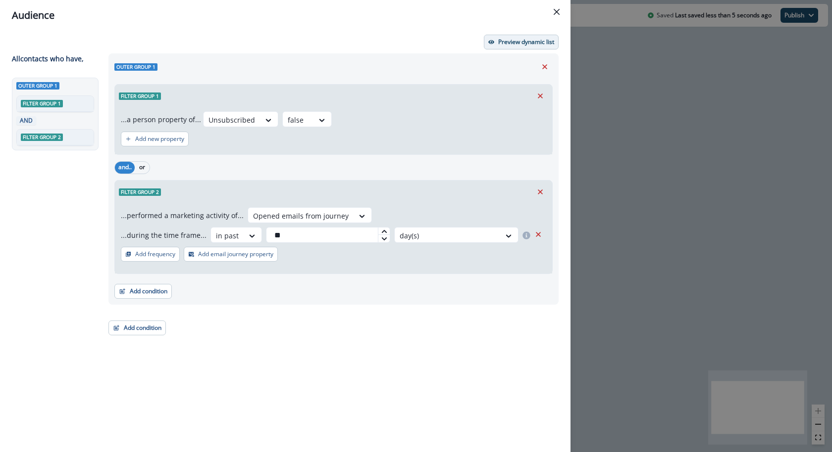
click at [509, 46] on p "Preview dynamic list" at bounding box center [526, 42] width 56 height 7
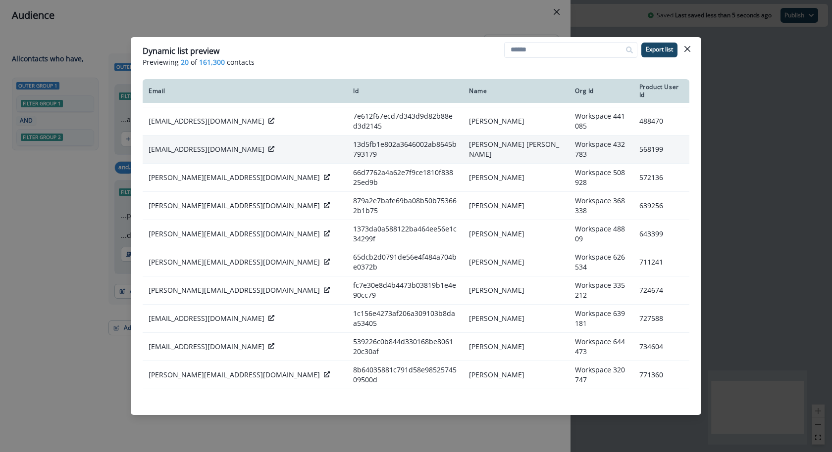
scroll to position [198, 0]
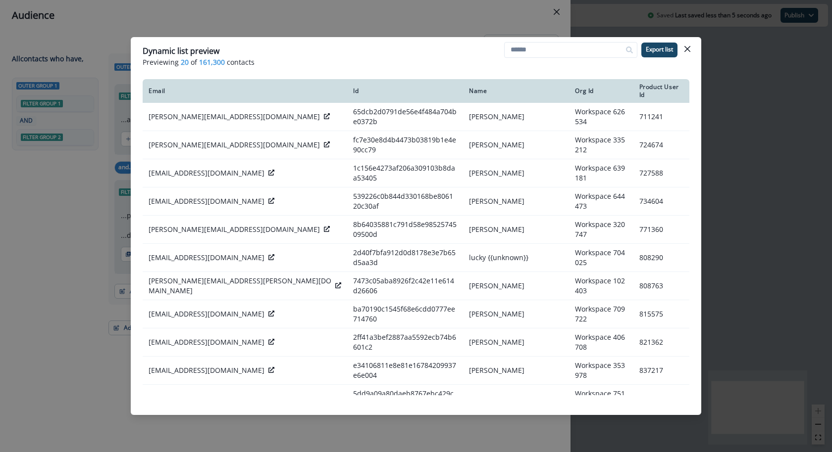
click at [406, 415] on footer at bounding box center [416, 408] width 570 height 16
click at [452, 0] on div "Dynamic list preview Previewing 20 of 161,300 contacts Export list Email Id Nam…" at bounding box center [416, 226] width 832 height 452
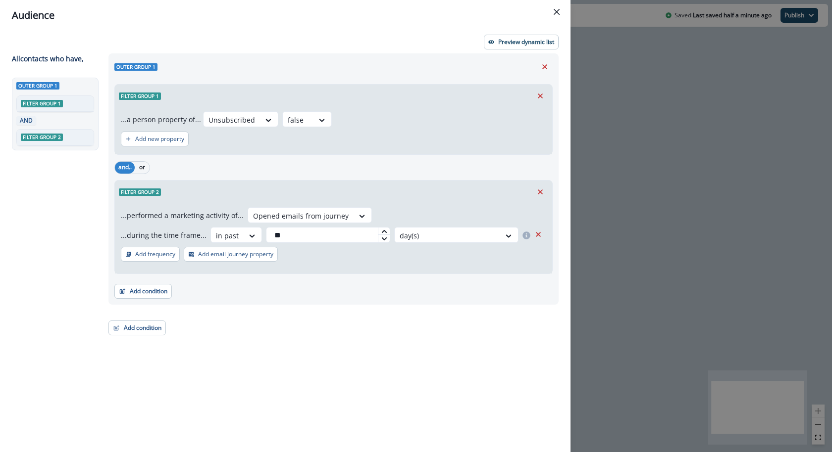
click at [317, 244] on div "...during the time frame... in past ** day(s)" at bounding box center [333, 237] width 425 height 20
click at [317, 239] on input "**" at bounding box center [328, 235] width 124 height 16
type input "*"
type input "**"
click at [524, 39] on p "Preview dynamic list" at bounding box center [526, 42] width 56 height 7
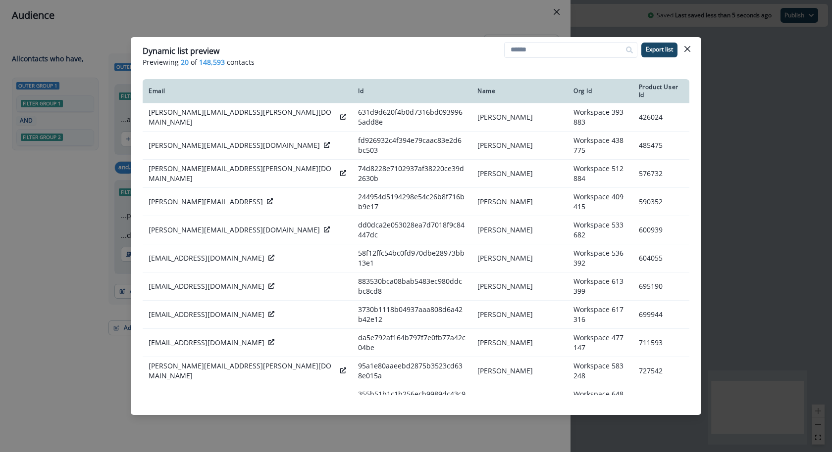
click at [471, 25] on div "Dynamic list preview Previewing 20 of 148,593 contacts Export list Email Id Nam…" at bounding box center [416, 226] width 832 height 452
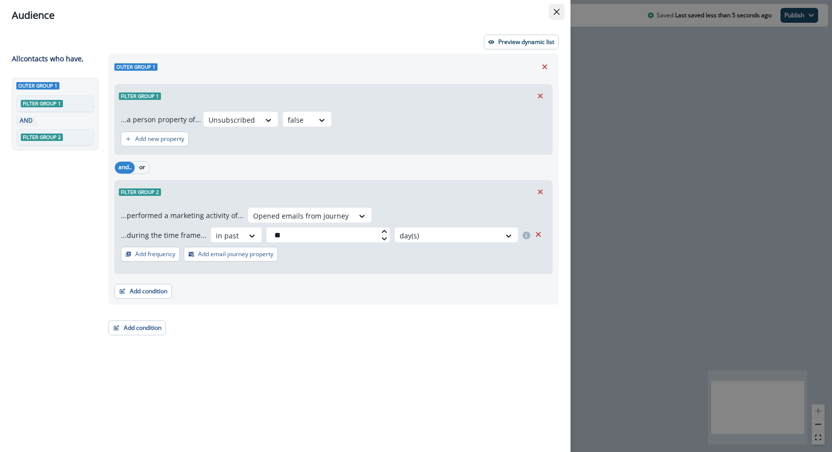
click at [561, 10] on button "Close" at bounding box center [557, 12] width 16 height 16
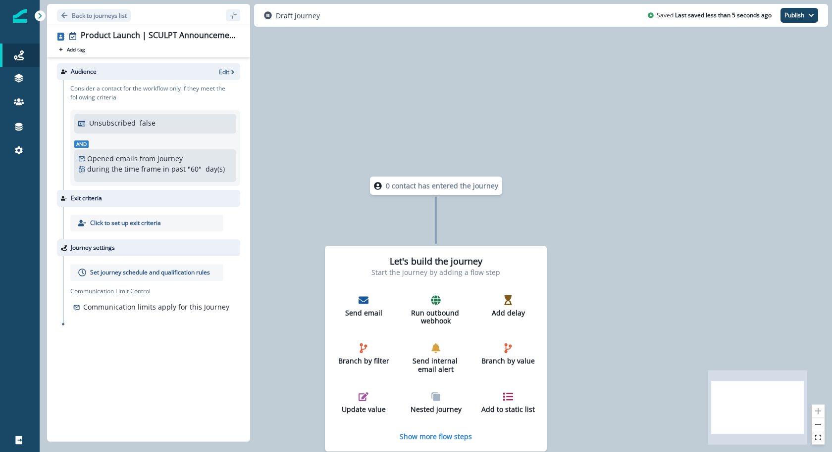
click at [150, 225] on p "Click to set up exit criteria" at bounding box center [125, 223] width 71 height 9
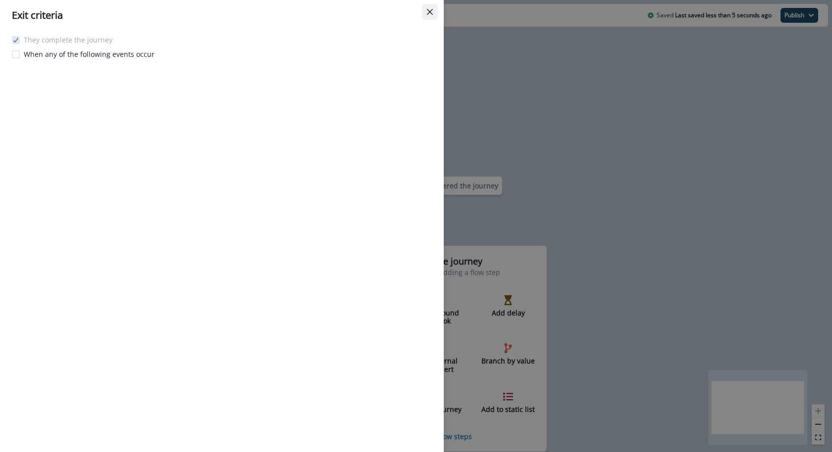
click at [427, 12] on icon "Close" at bounding box center [430, 12] width 6 height 6
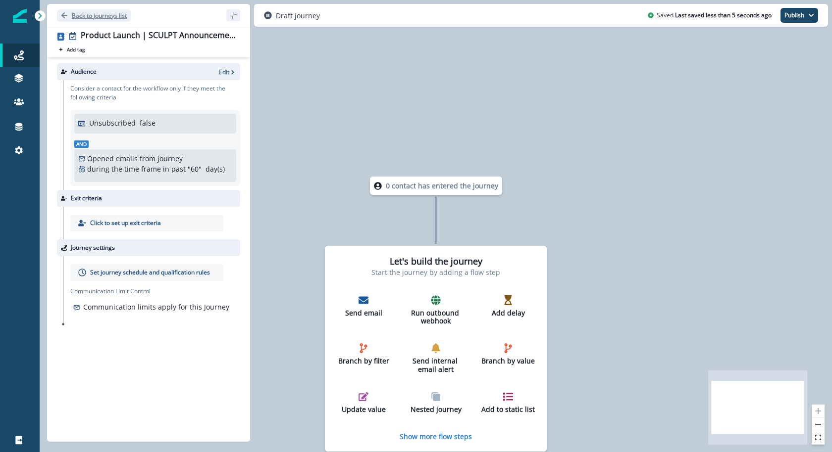
click at [107, 9] on button "Back to journeys list" at bounding box center [94, 15] width 74 height 12
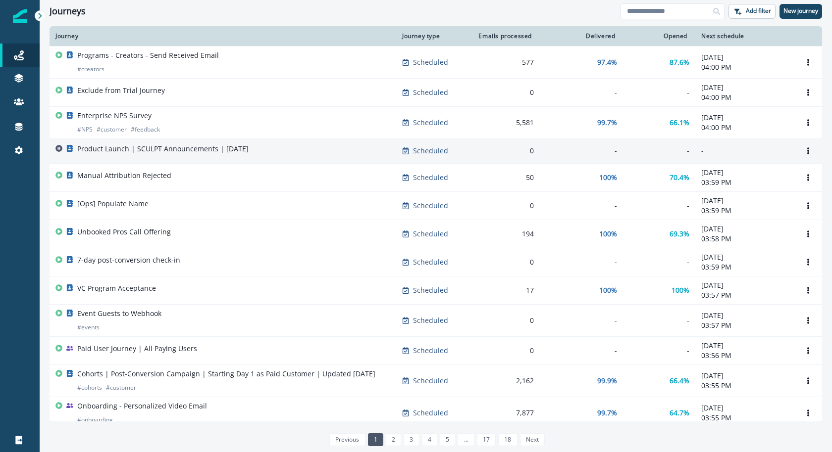
click at [223, 152] on p "Product Launch | SCULPT Announcements | Sep 17" at bounding box center [162, 149] width 171 height 10
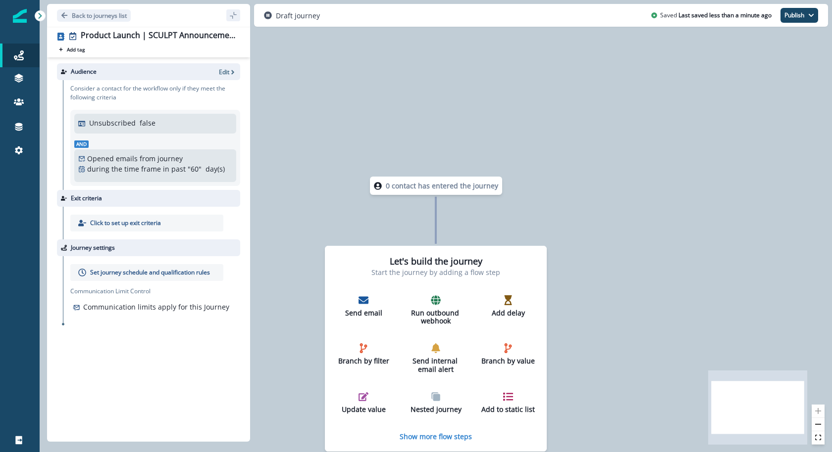
click at [217, 71] on div "Audience Edit" at bounding box center [148, 71] width 183 height 17
click at [223, 71] on p "Edit" at bounding box center [224, 72] width 10 height 8
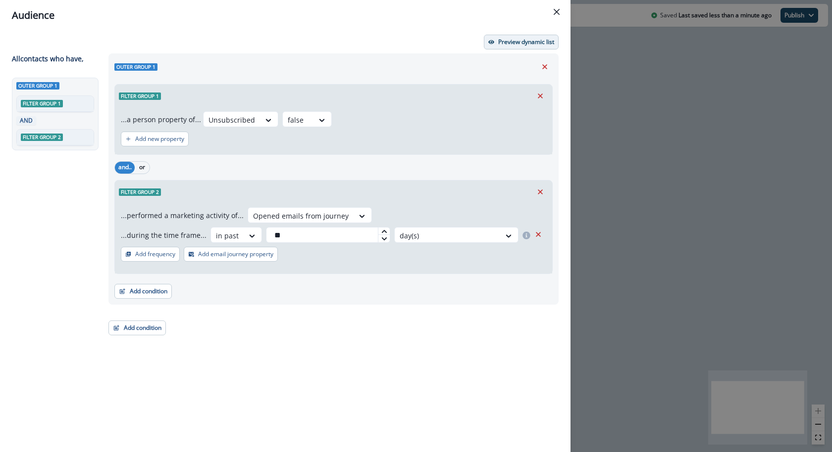
click at [514, 39] on p "Preview dynamic list" at bounding box center [526, 42] width 56 height 7
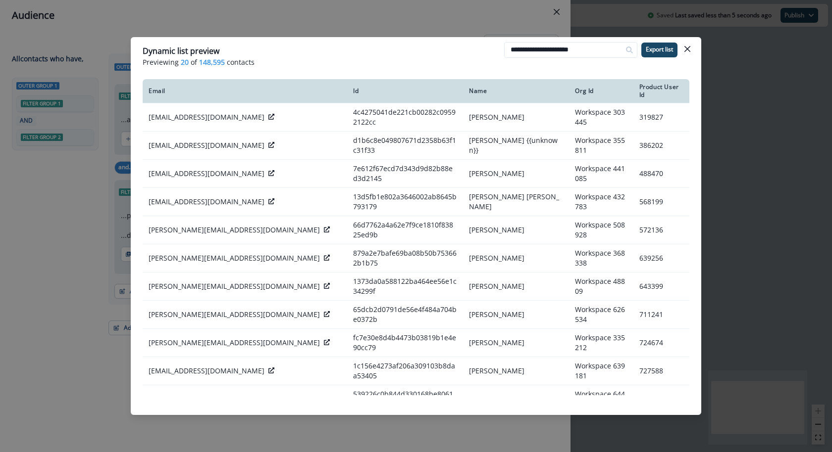
type input "**********"
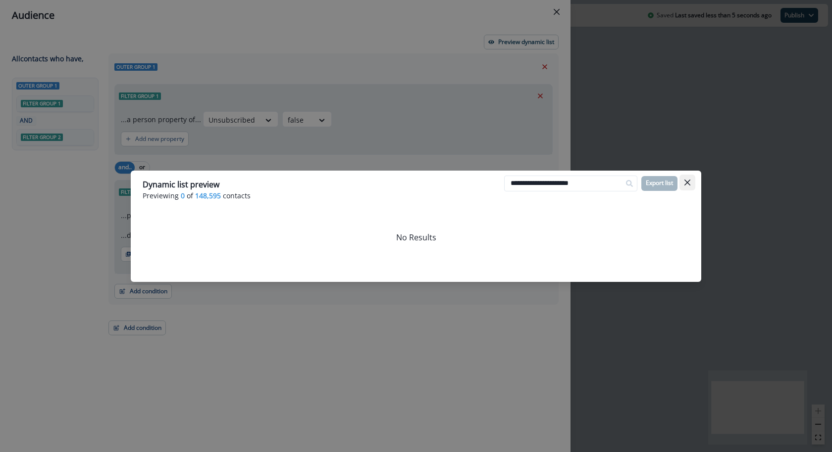
click at [691, 179] on button "Close" at bounding box center [687, 183] width 16 height 16
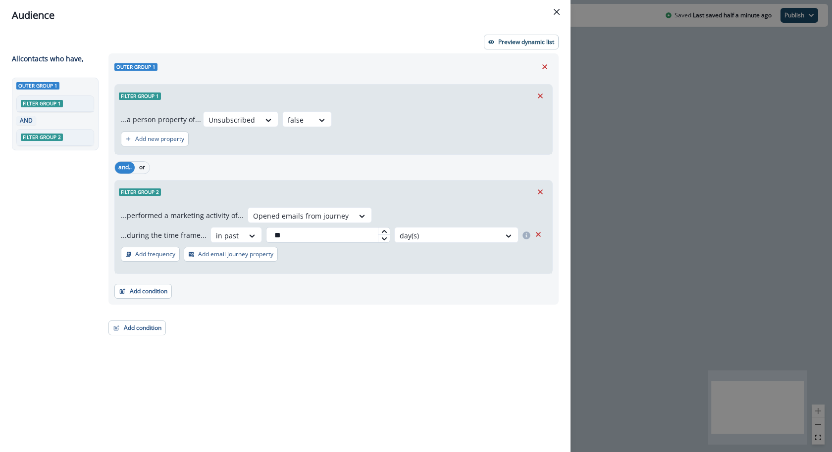
click at [324, 232] on input "**" at bounding box center [328, 235] width 124 height 16
type input "*"
type input "**"
click at [525, 45] on p "Preview dynamic list" at bounding box center [526, 42] width 56 height 7
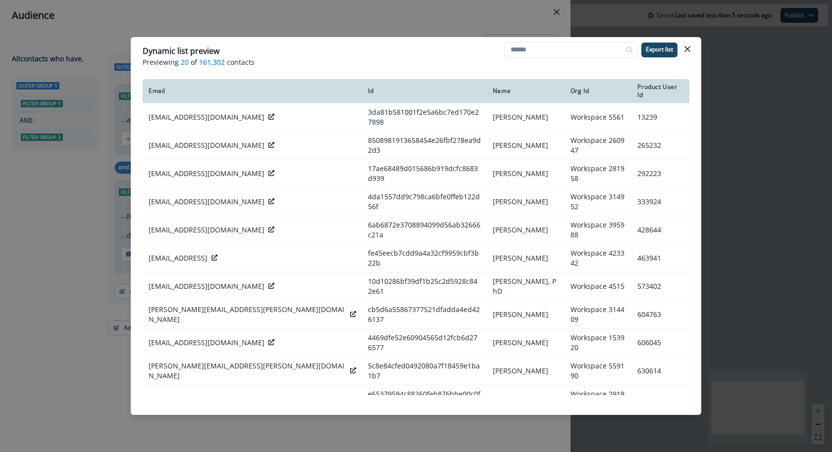
paste input "**********"
type input "**********"
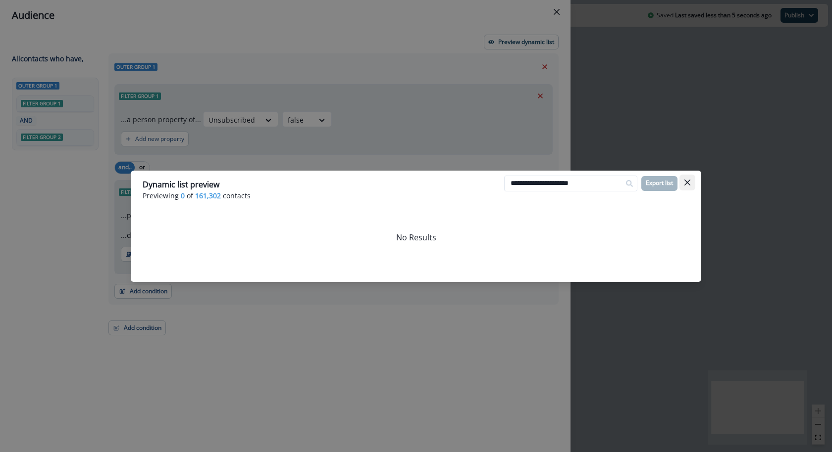
click at [685, 181] on icon "Close" at bounding box center [687, 183] width 6 height 6
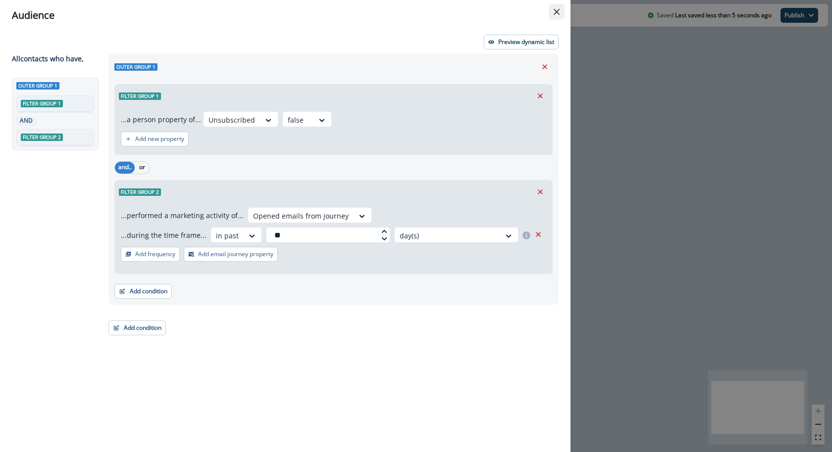
click at [559, 17] on button "Close" at bounding box center [557, 12] width 16 height 16
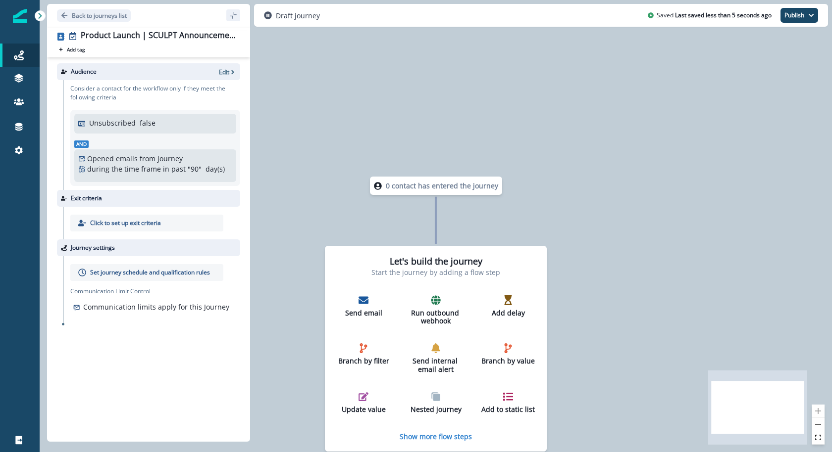
click at [226, 74] on p "Edit" at bounding box center [224, 72] width 10 height 8
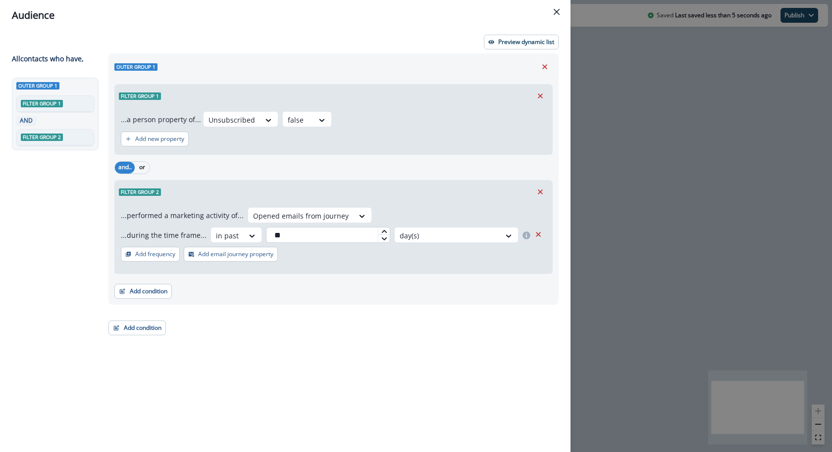
click at [310, 228] on input "**" at bounding box center [328, 235] width 124 height 16
click at [324, 285] on div "Add condition Contact properties A person property Performed a product event Pe…" at bounding box center [333, 286] width 438 height 25
click at [136, 289] on button "Add condition" at bounding box center [142, 291] width 57 height 15
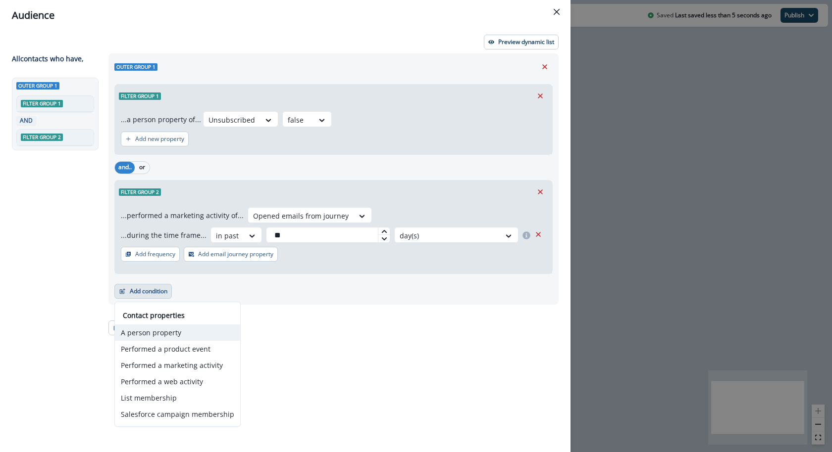
click at [167, 329] on button "A person property" at bounding box center [177, 333] width 125 height 16
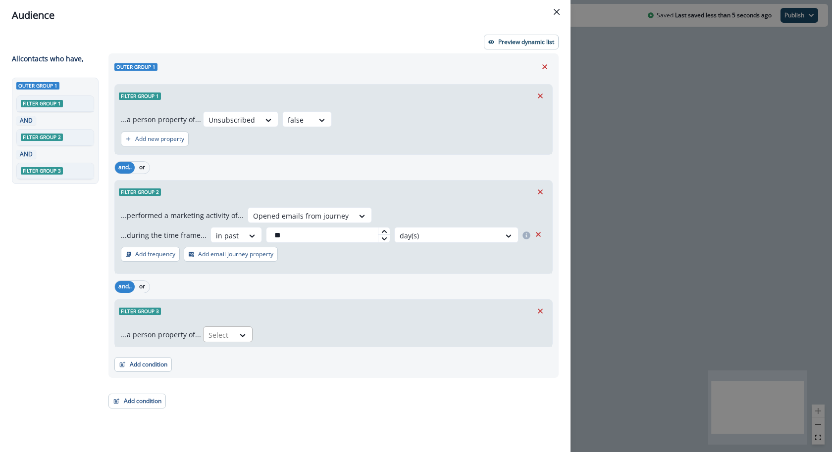
click at [203, 338] on div "Select" at bounding box center [218, 335] width 31 height 16
click at [232, 349] on div "Email" at bounding box center [320, 357] width 240 height 18
click at [142, 288] on button "or" at bounding box center [142, 287] width 15 height 12
click at [292, 341] on div at bounding box center [297, 335] width 18 height 16
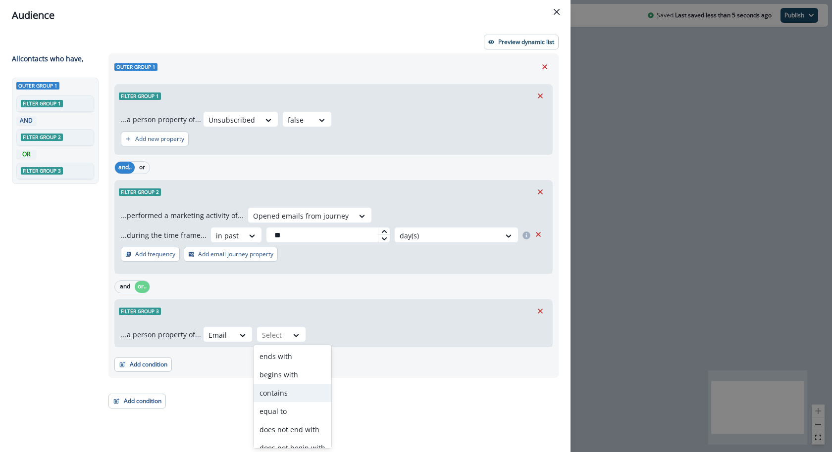
click at [279, 394] on div "contains" at bounding box center [292, 393] width 78 height 18
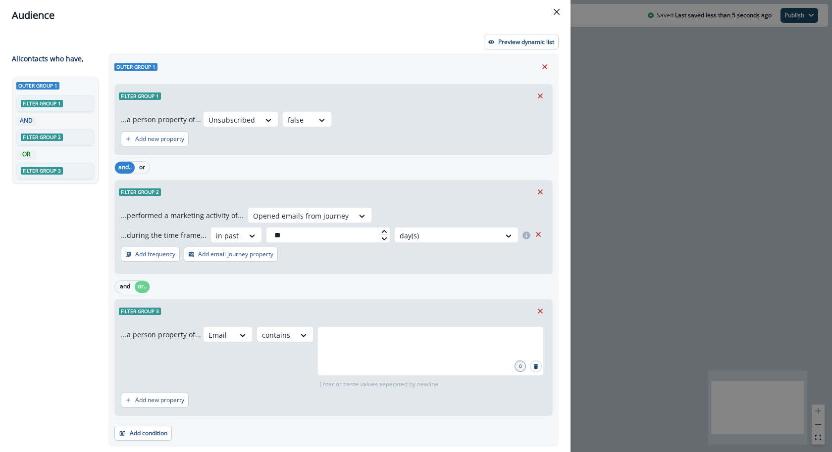
click at [338, 325] on div "...a person property of... Email option contains, selected. contains 0 Enter or…" at bounding box center [333, 369] width 437 height 93
click at [337, 331] on input "text" at bounding box center [430, 339] width 223 height 20
click at [529, 42] on p "Preview dynamic list" at bounding box center [526, 42] width 56 height 7
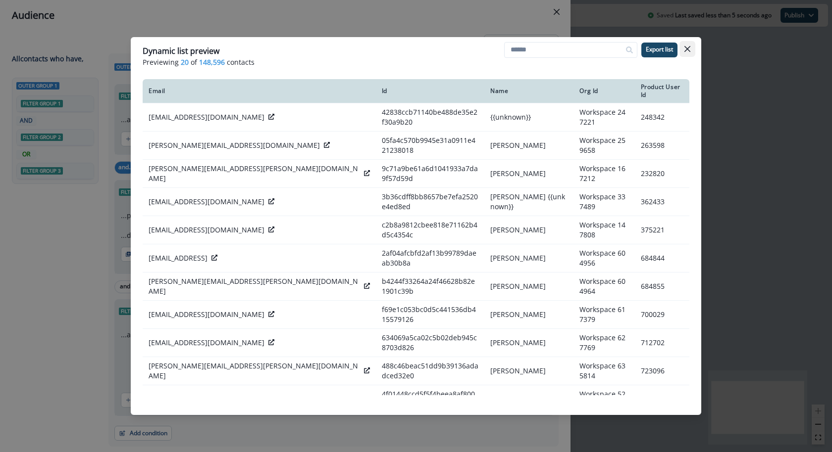
click at [693, 48] on button "Close" at bounding box center [687, 49] width 16 height 16
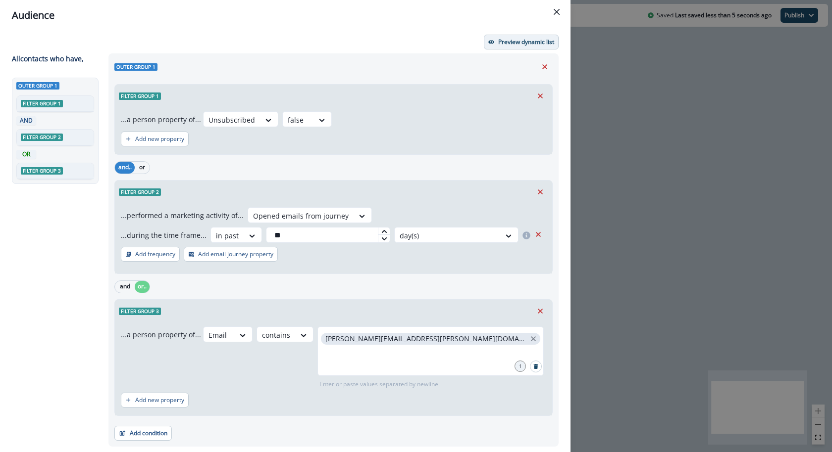
click at [518, 41] on p "Preview dynamic list" at bounding box center [526, 42] width 56 height 7
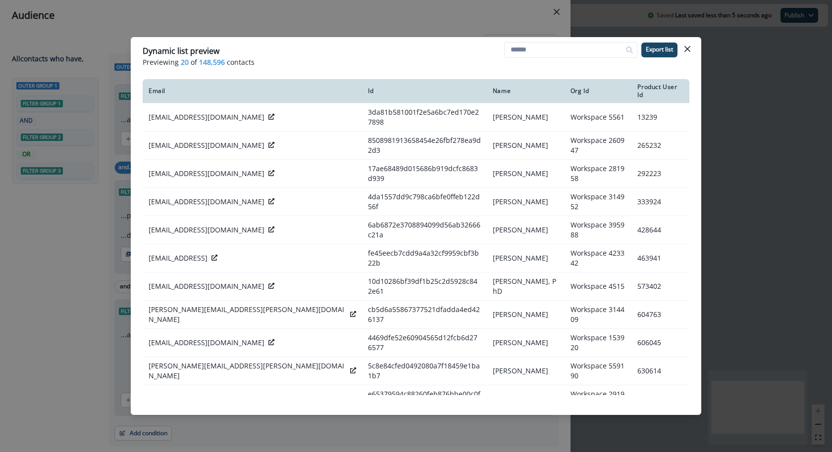
click at [521, 12] on div "Dynamic list preview Previewing 20 of 148,596 contacts Export list Email Id Nam…" at bounding box center [416, 226] width 832 height 452
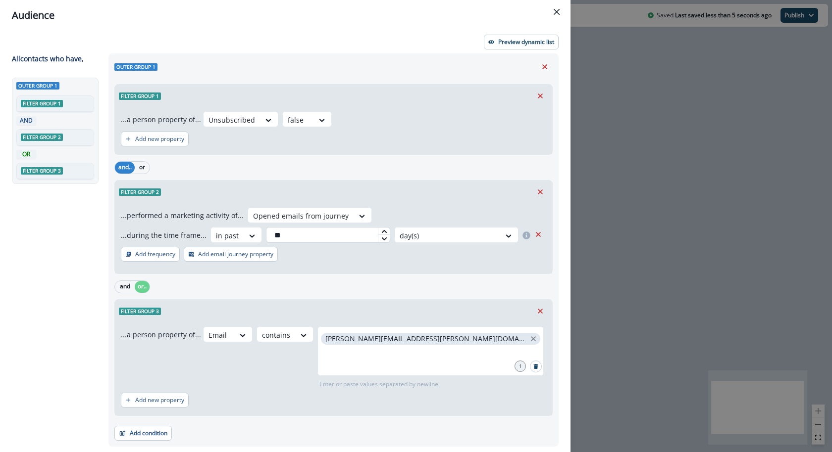
click at [311, 238] on input "**" at bounding box center [328, 235] width 124 height 16
type input "**"
click at [512, 55] on div "Outer group 1 Filter group 1 ...a person property of... Unsubscribed false Add …" at bounding box center [333, 250] width 450 height 394
click at [515, 44] on p "Preview dynamic list" at bounding box center [526, 42] width 56 height 7
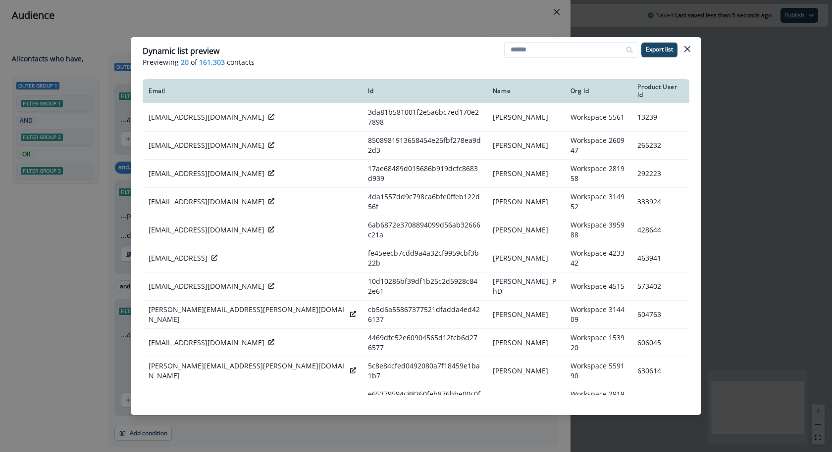
click at [754, 240] on div "Dynamic list preview Previewing 20 of 161,303 contacts Export list Email Id Nam…" at bounding box center [416, 226] width 832 height 452
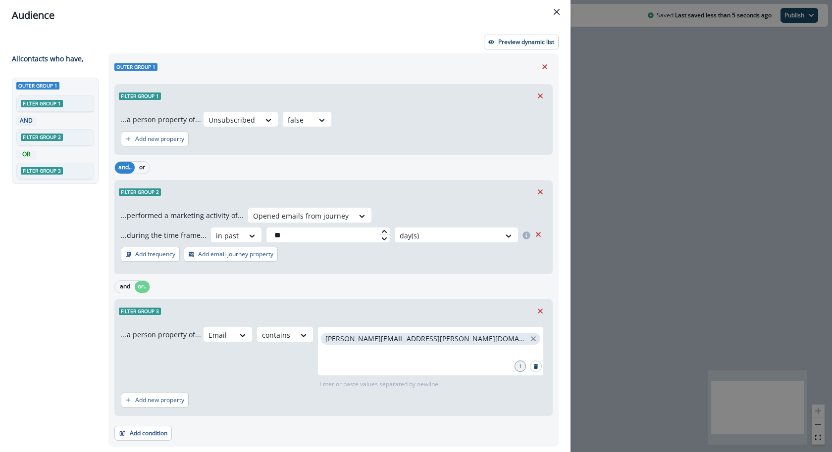
click at [566, 13] on header "Audience" at bounding box center [285, 15] width 570 height 31
click at [557, 13] on icon "Close" at bounding box center [556, 12] width 6 height 6
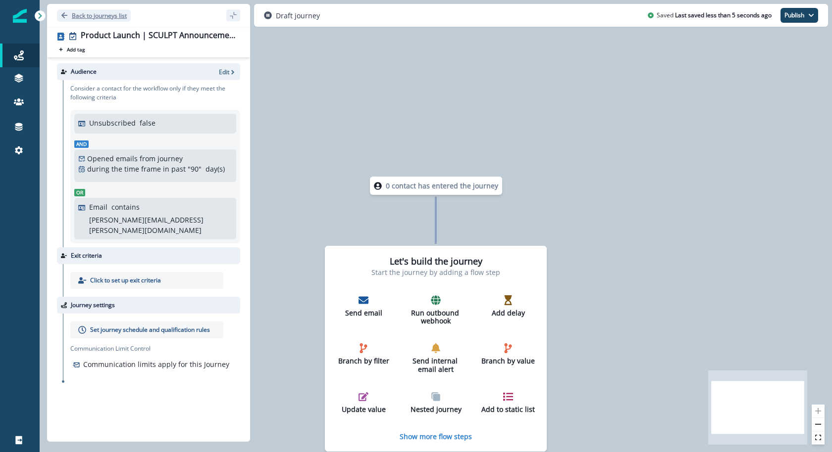
click at [121, 17] on p "Back to journeys list" at bounding box center [99, 15] width 55 height 8
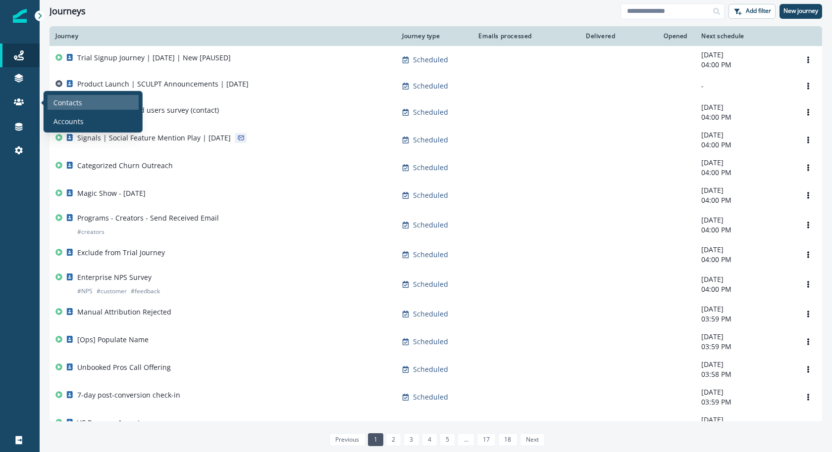
click at [68, 96] on div "Contacts" at bounding box center [93, 102] width 91 height 15
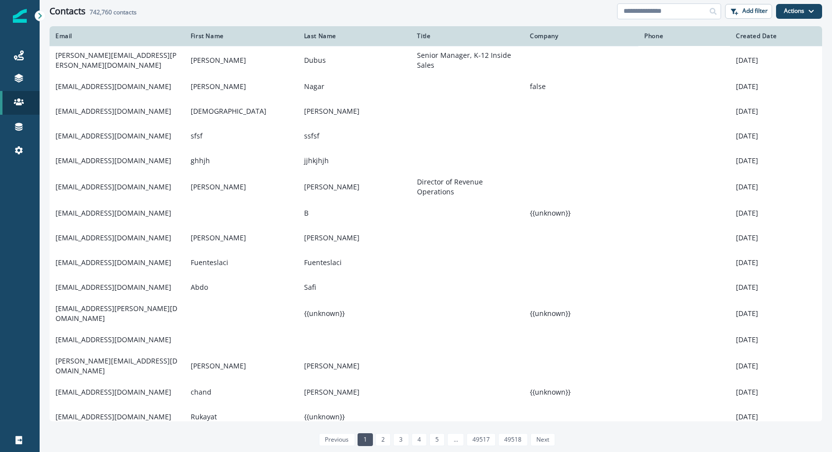
click at [695, 11] on input at bounding box center [669, 11] width 104 height 16
paste input "**********"
type input "**********"
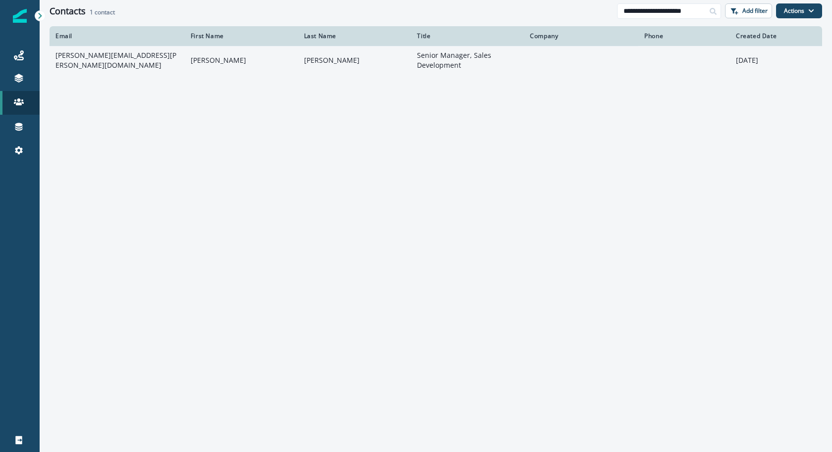
click at [338, 64] on td "[PERSON_NAME]" at bounding box center [354, 60] width 113 height 28
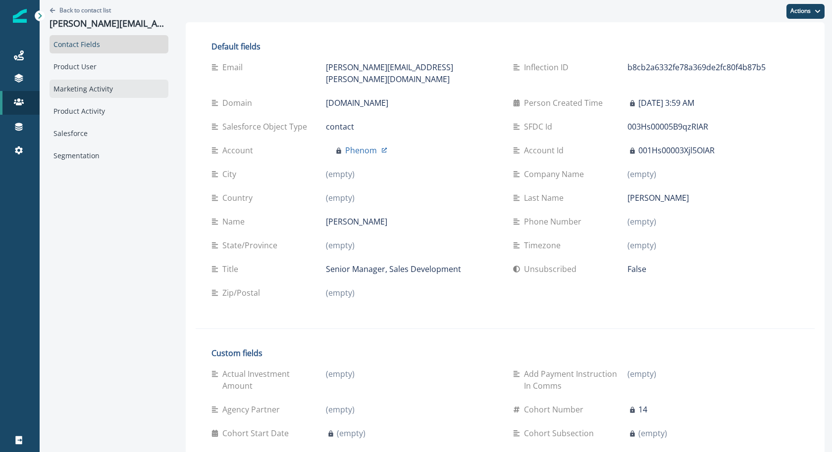
click at [101, 86] on div "Marketing Activity" at bounding box center [109, 89] width 119 height 18
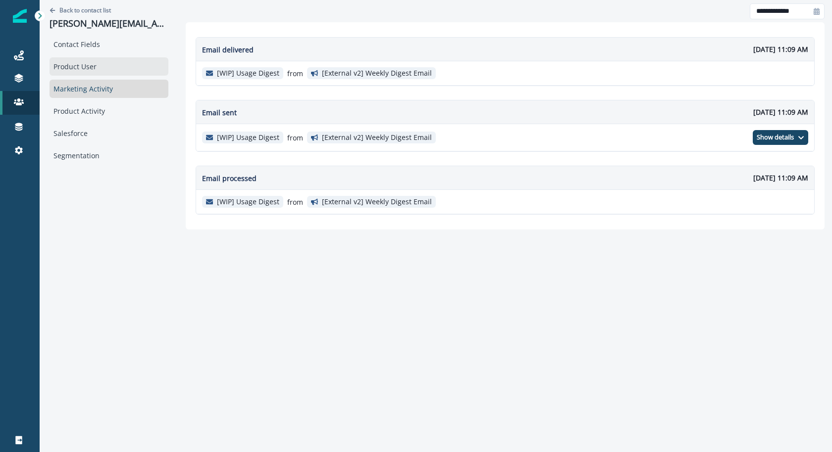
click at [103, 57] on div "Product User" at bounding box center [109, 66] width 119 height 18
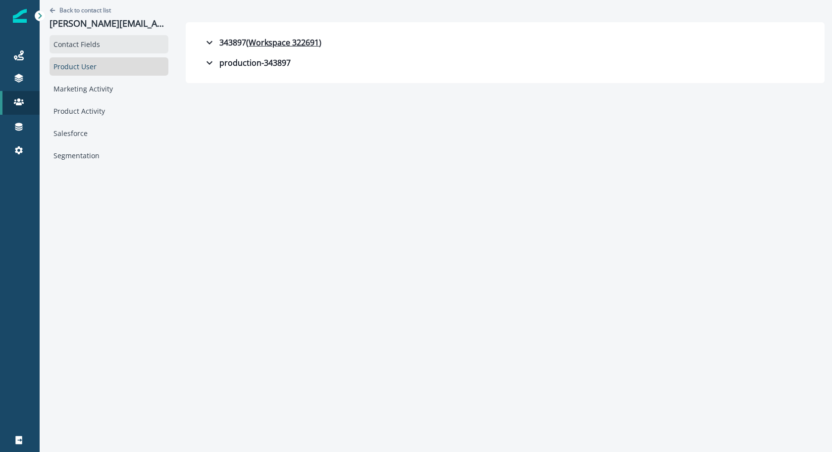
click at [104, 44] on div "Contact Fields" at bounding box center [109, 44] width 119 height 18
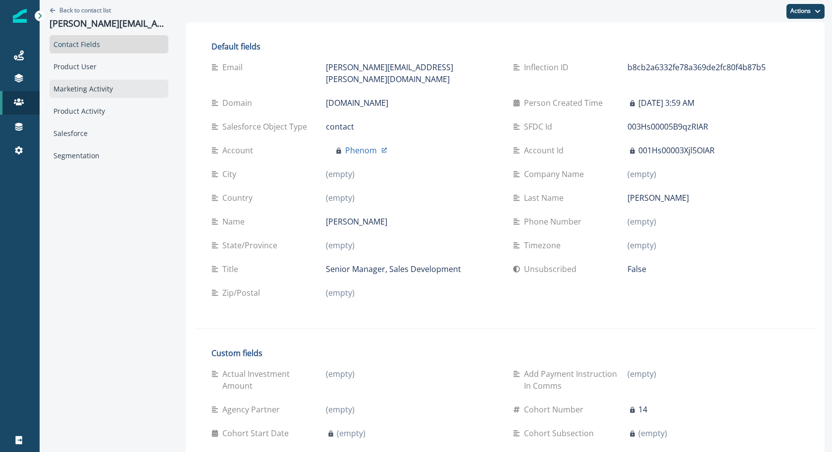
click at [137, 88] on div "Marketing Activity" at bounding box center [109, 89] width 119 height 18
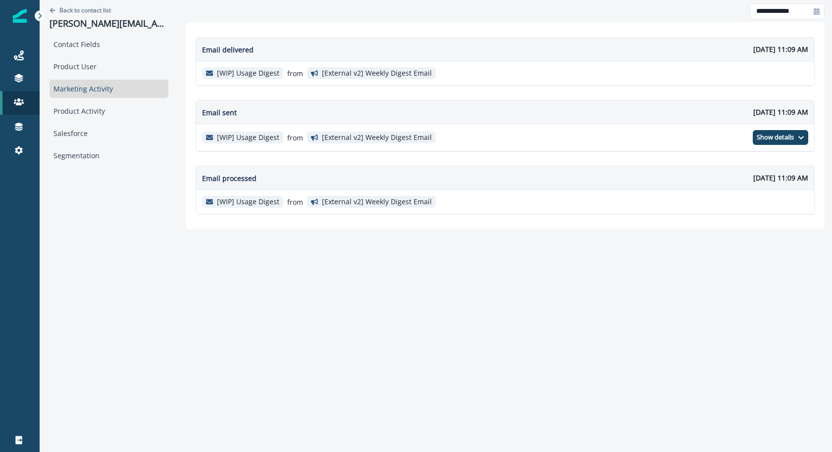
click at [83, 16] on div "Back to contact list [PERSON_NAME][EMAIL_ADDRESS][PERSON_NAME][DOMAIN_NAME]" at bounding box center [109, 17] width 119 height 35
click at [83, 10] on p "Back to contact list" at bounding box center [84, 10] width 51 height 8
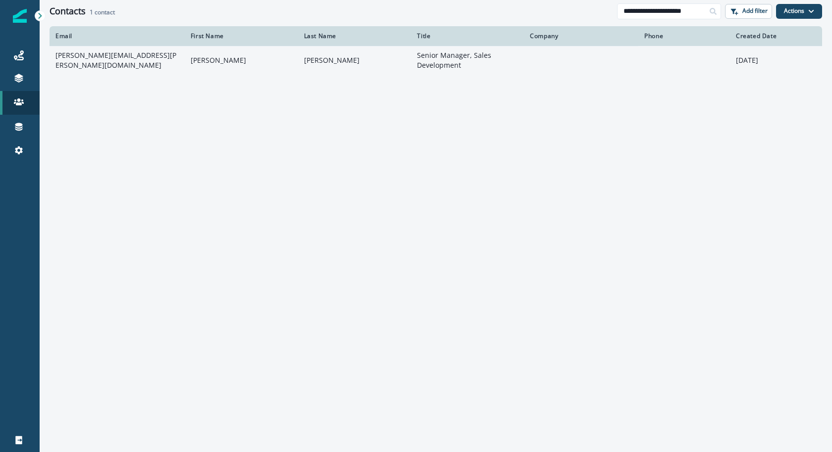
click at [398, 55] on td "[PERSON_NAME]" at bounding box center [354, 60] width 113 height 28
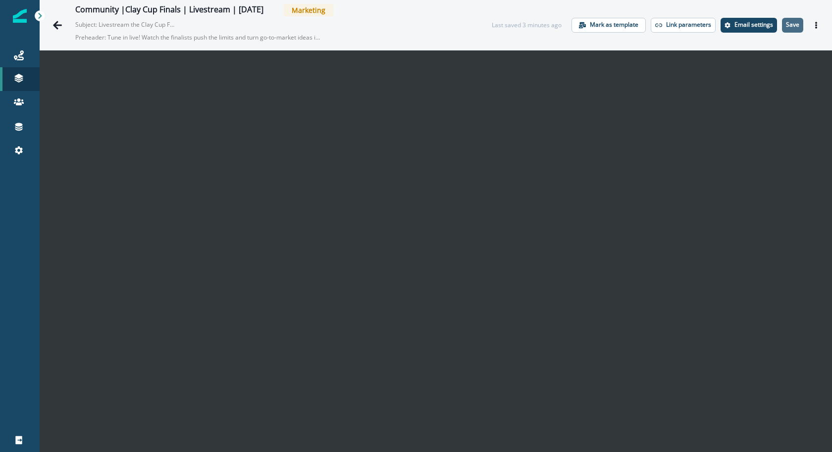
click at [794, 32] on button "Save" at bounding box center [792, 25] width 21 height 15
click at [751, 23] on p "Email settings" at bounding box center [753, 24] width 39 height 7
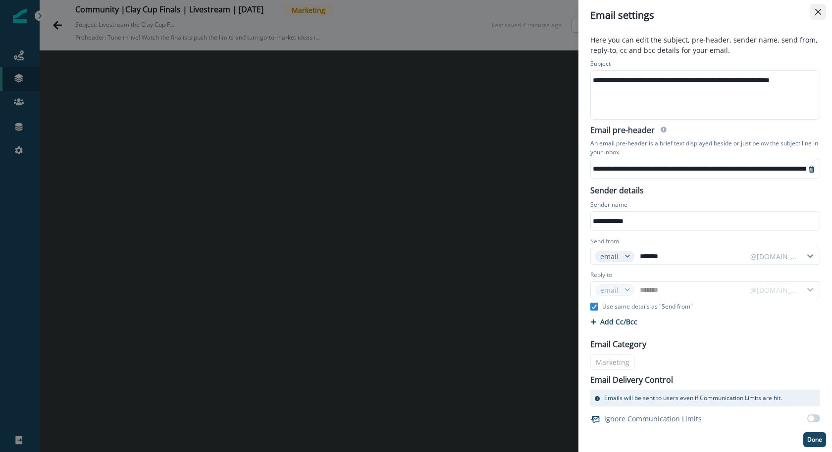
click at [820, 13] on icon "Close" at bounding box center [818, 12] width 6 height 6
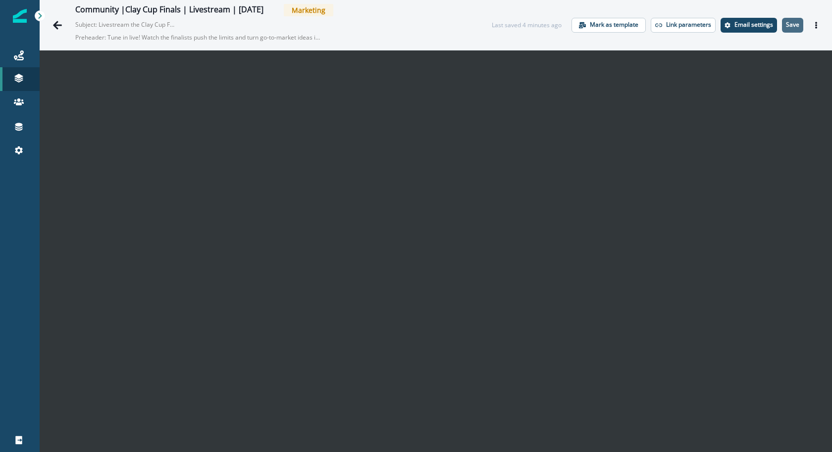
click at [793, 26] on p "Save" at bounding box center [792, 24] width 13 height 7
click at [793, 31] on button "Save" at bounding box center [792, 25] width 21 height 15
click at [725, 31] on button "Email settings" at bounding box center [748, 25] width 56 height 15
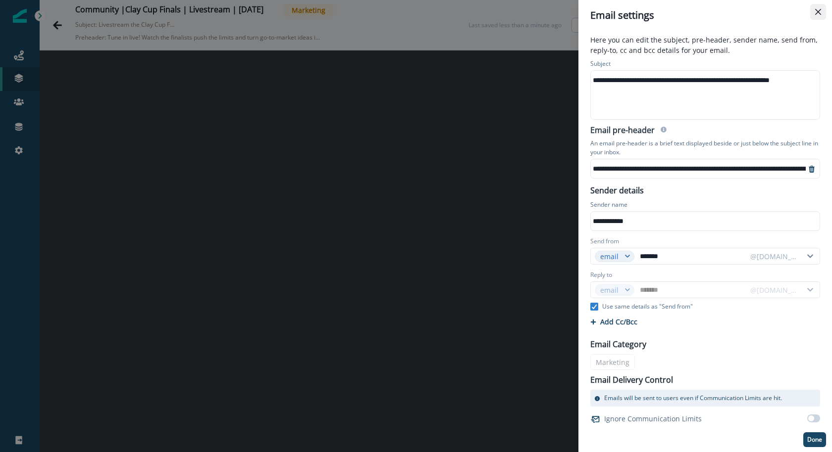
click at [817, 8] on button "Close" at bounding box center [818, 12] width 16 height 16
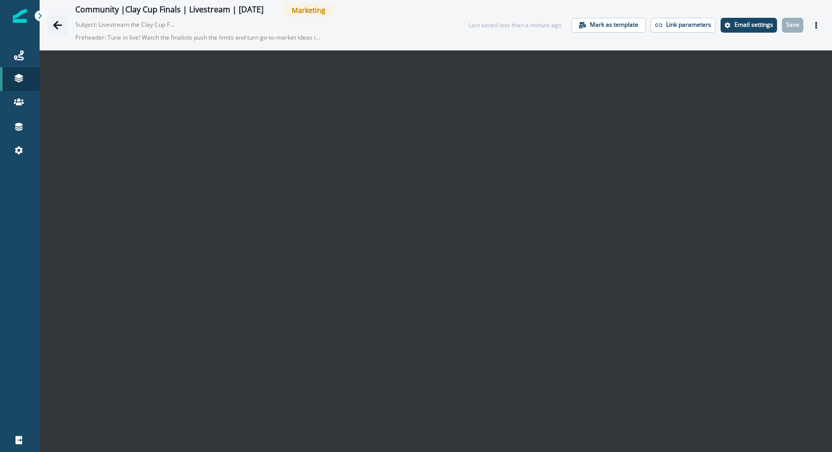
click at [64, 24] on button "Go back" at bounding box center [58, 25] width 20 height 20
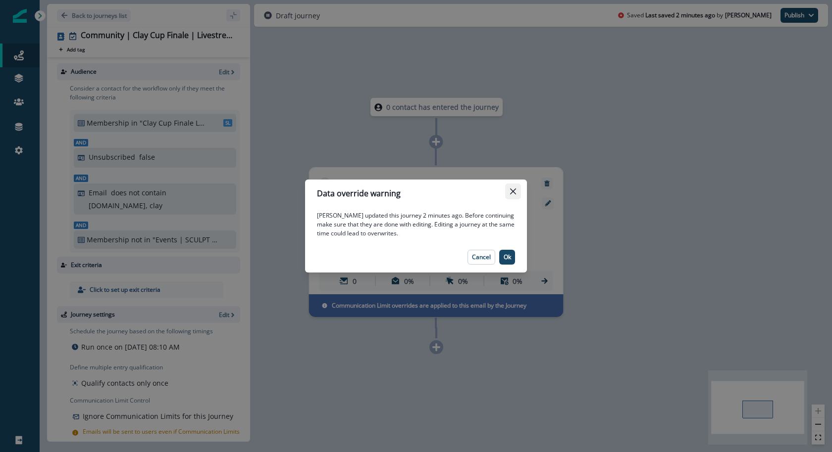
click at [509, 193] on button "Close" at bounding box center [513, 192] width 16 height 16
